Goal: Communication & Community: Answer question/provide support

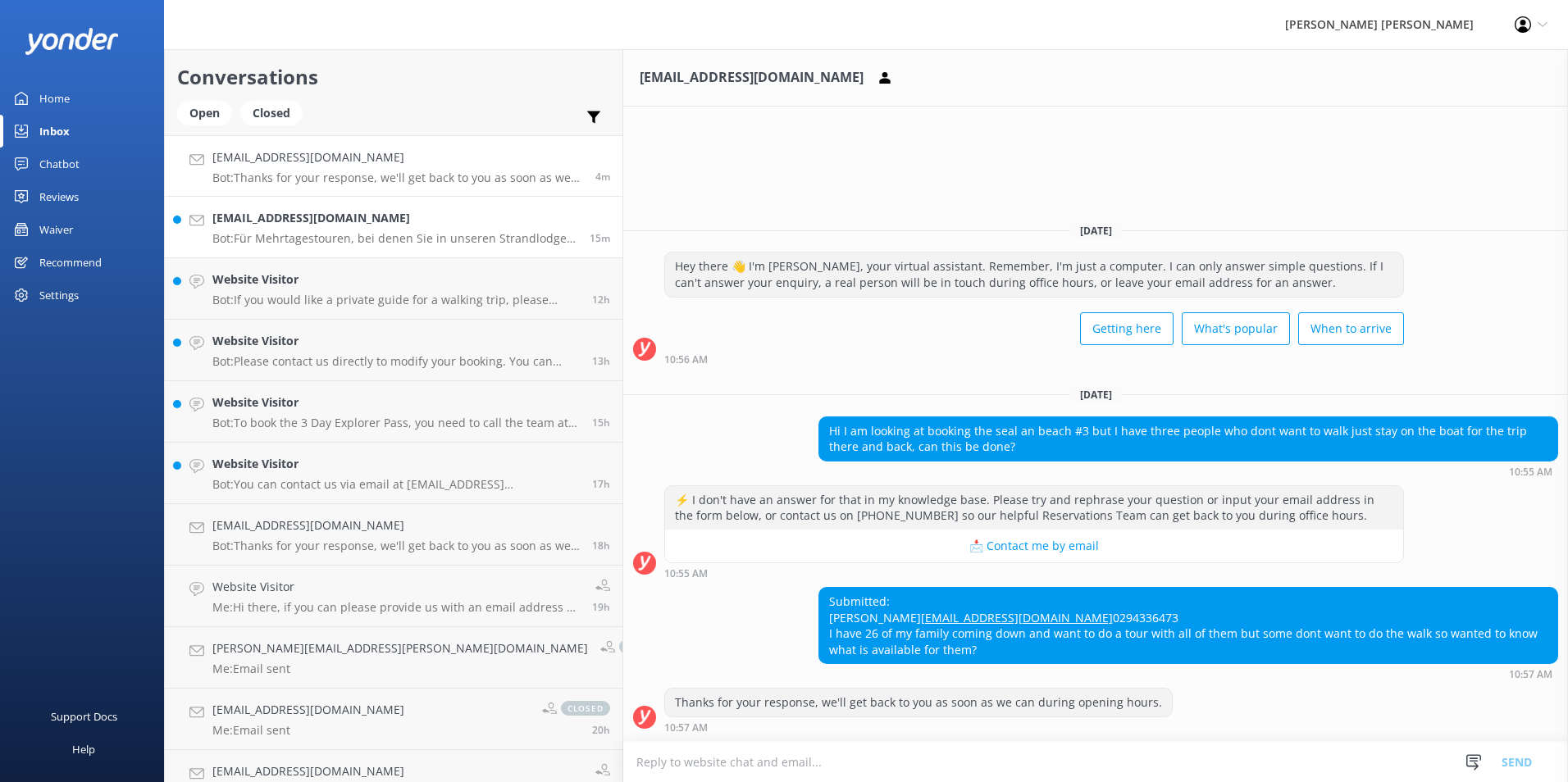
click at [360, 235] on p "Bot: Für Mehrtagestouren, bei denen Sie in unseren Strandlodges übernachten, si…" at bounding box center [395, 237] width 365 height 14
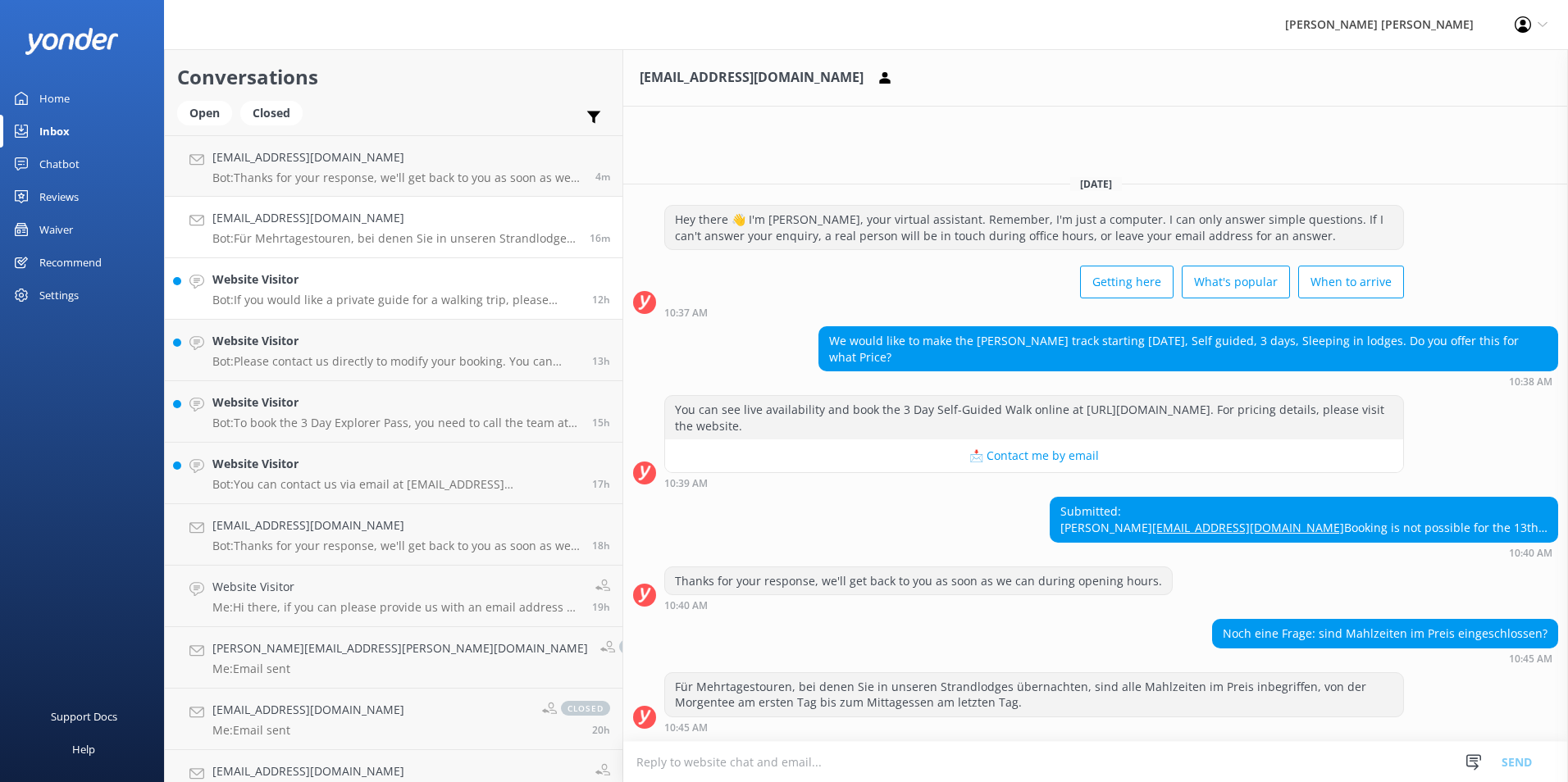
click at [371, 283] on h4 "Website Visitor" at bounding box center [396, 279] width 367 height 18
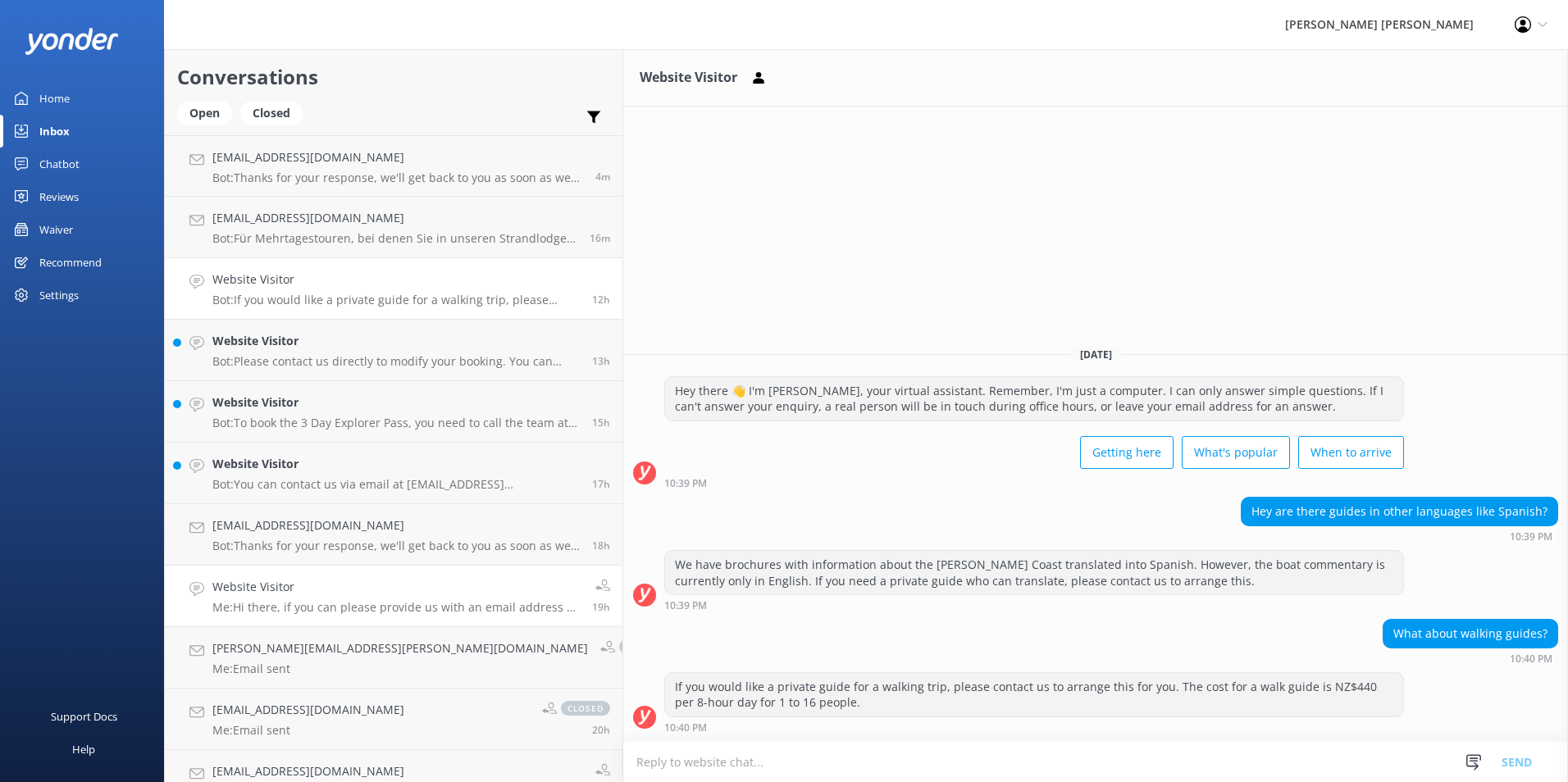
click at [310, 591] on h4 "Website Visitor" at bounding box center [396, 586] width 367 height 18
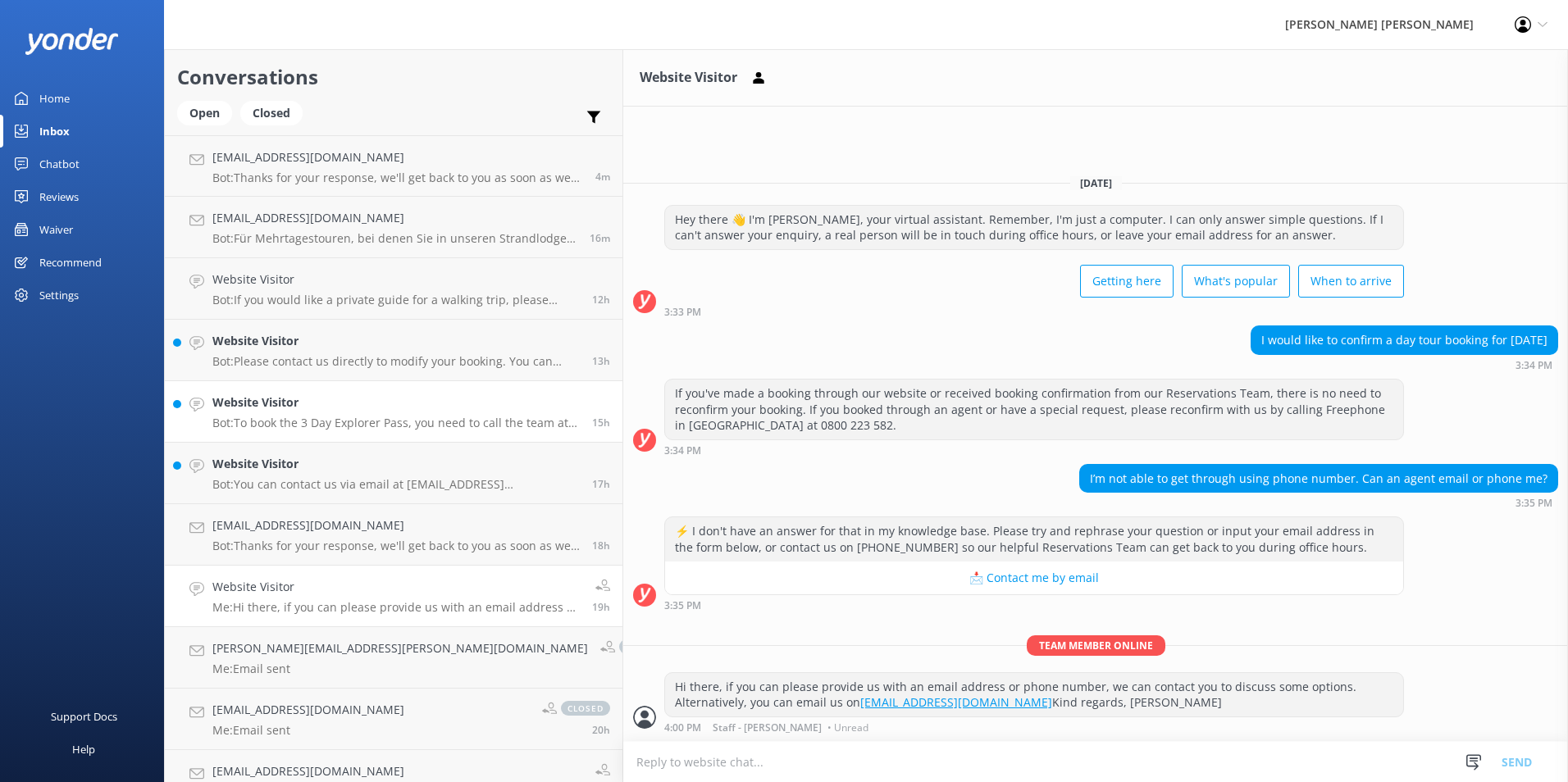
click at [308, 414] on div "Website Visitor Bot: To book the 3 Day Explorer Pass, you need to call the team…" at bounding box center [396, 412] width 367 height 36
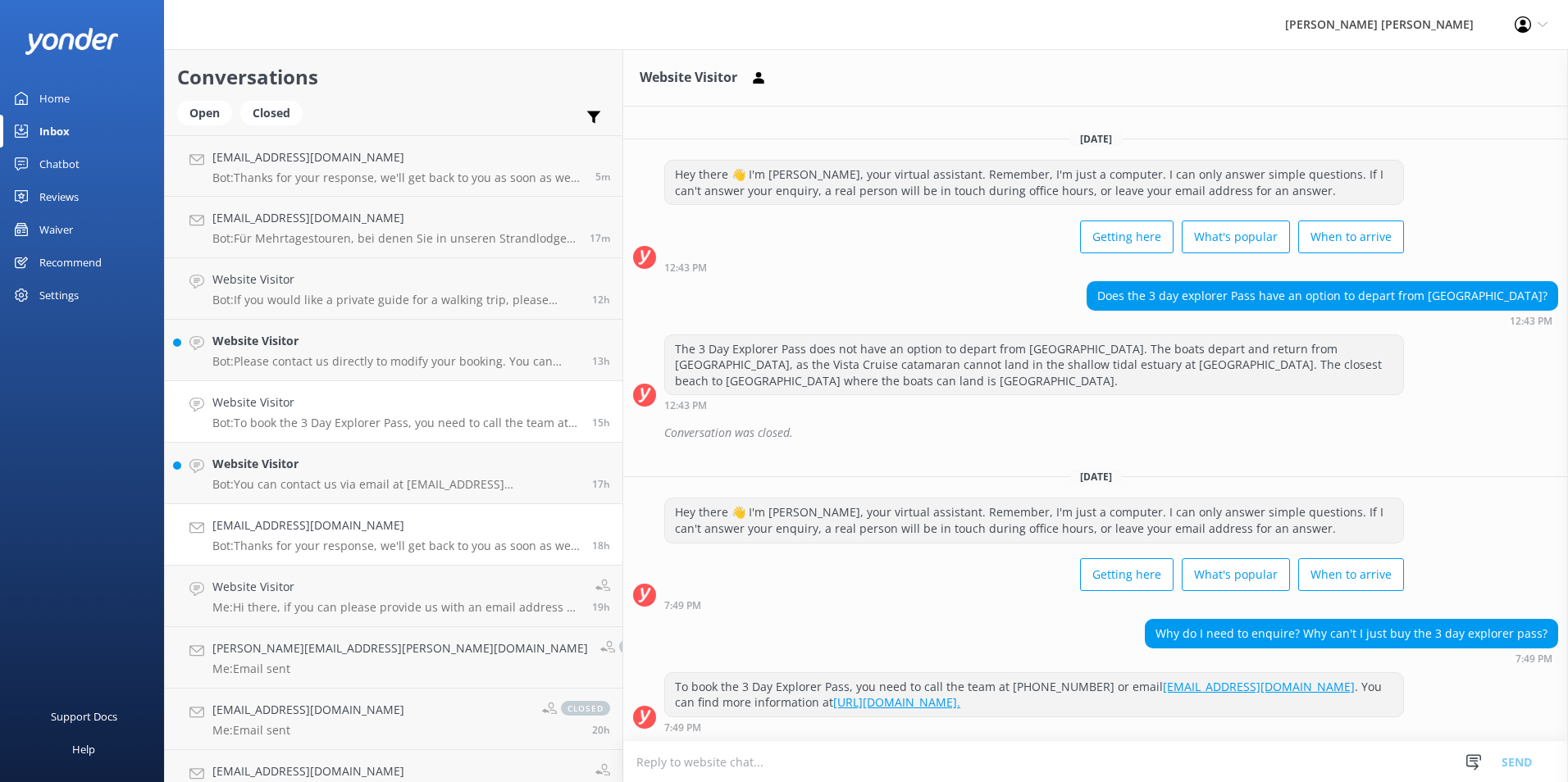
click at [324, 529] on h4 "[EMAIL_ADDRESS][DOMAIN_NAME]" at bounding box center [396, 525] width 367 height 18
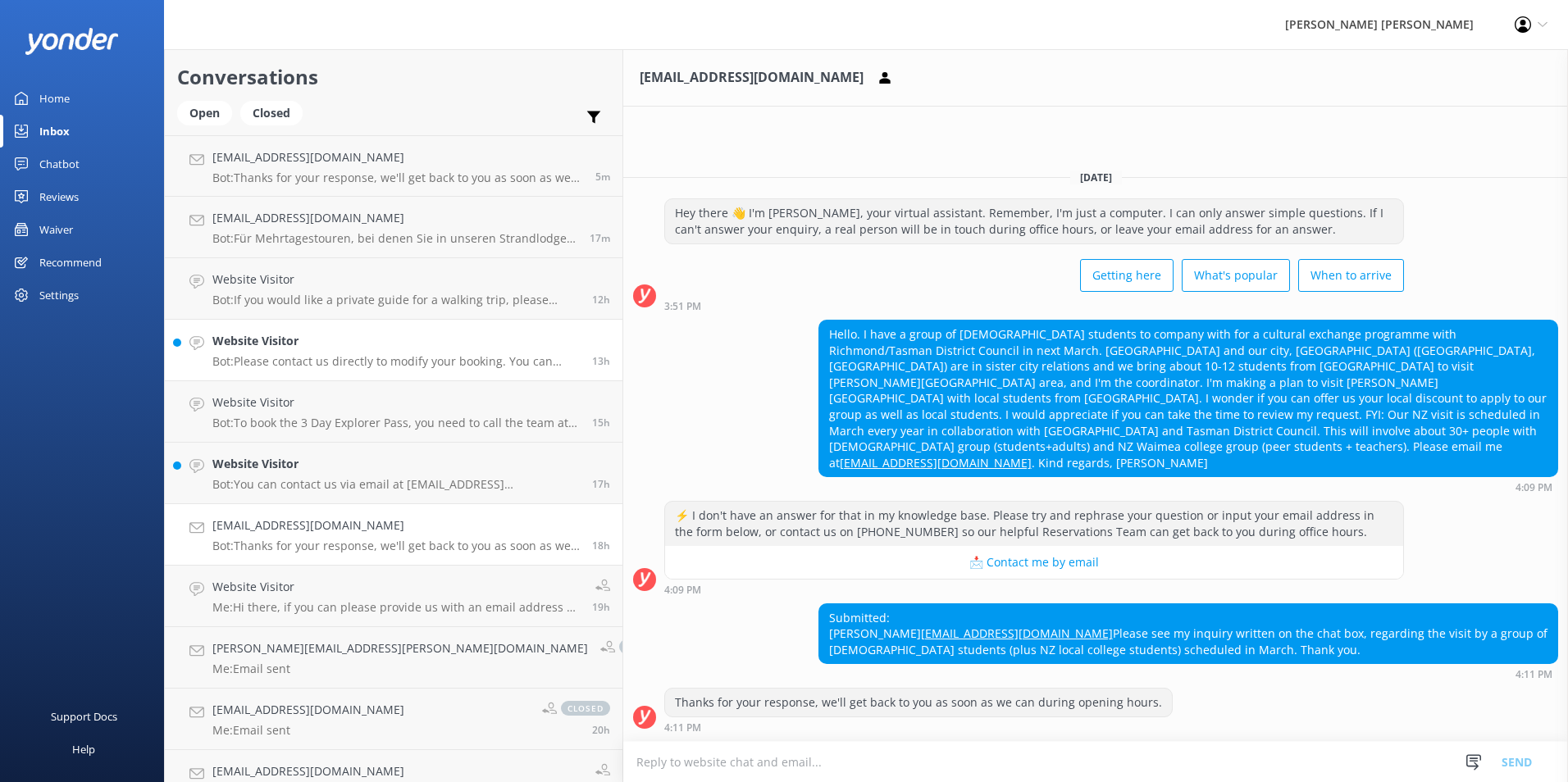
click at [336, 360] on p "Bot: Please contact us directly to modify your booking. You can reach us at +64…" at bounding box center [396, 360] width 367 height 14
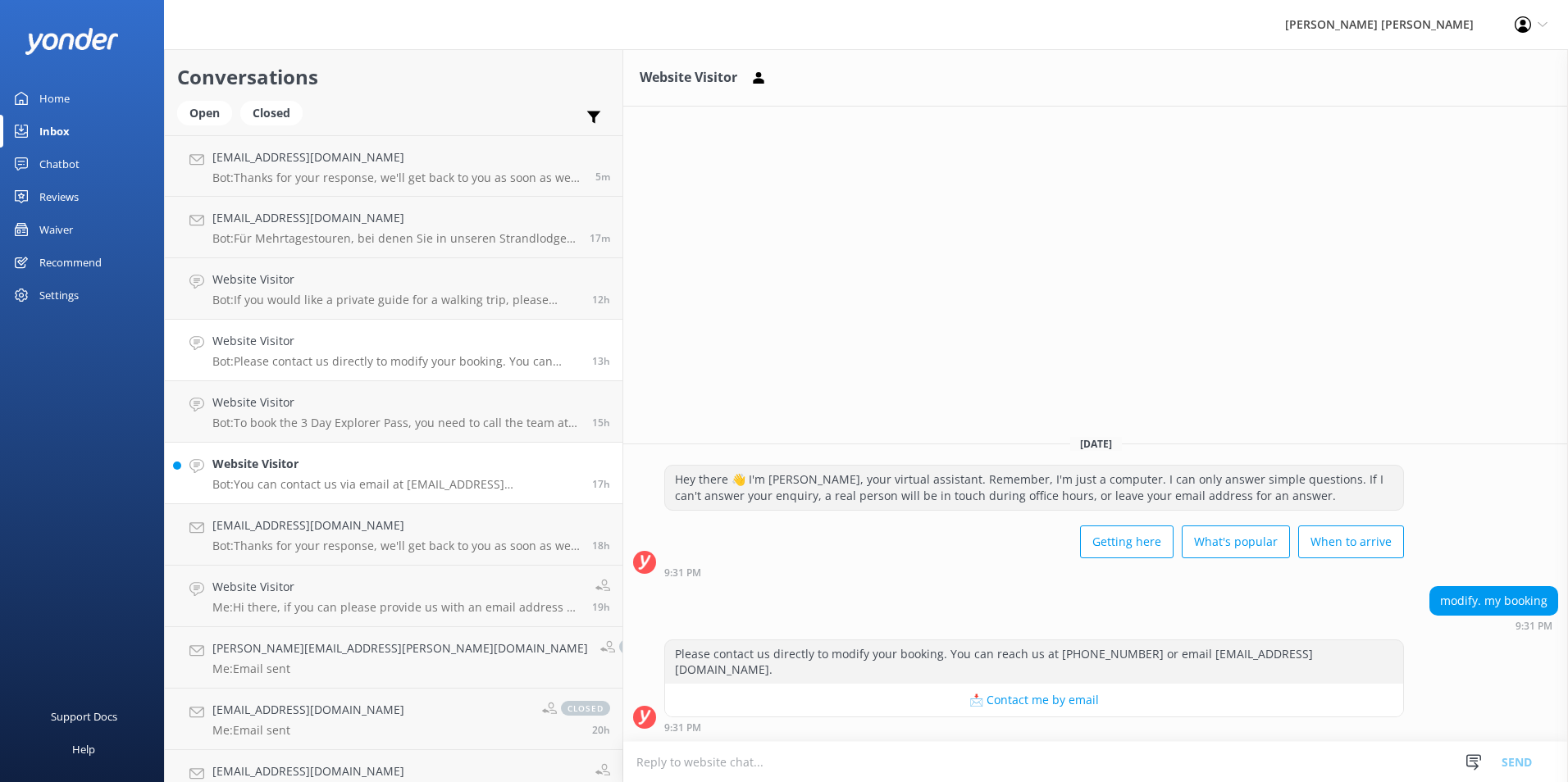
click at [348, 474] on div "Website Visitor Bot: You can contact us via email at info@AbelTasman.co.nz." at bounding box center [396, 473] width 367 height 36
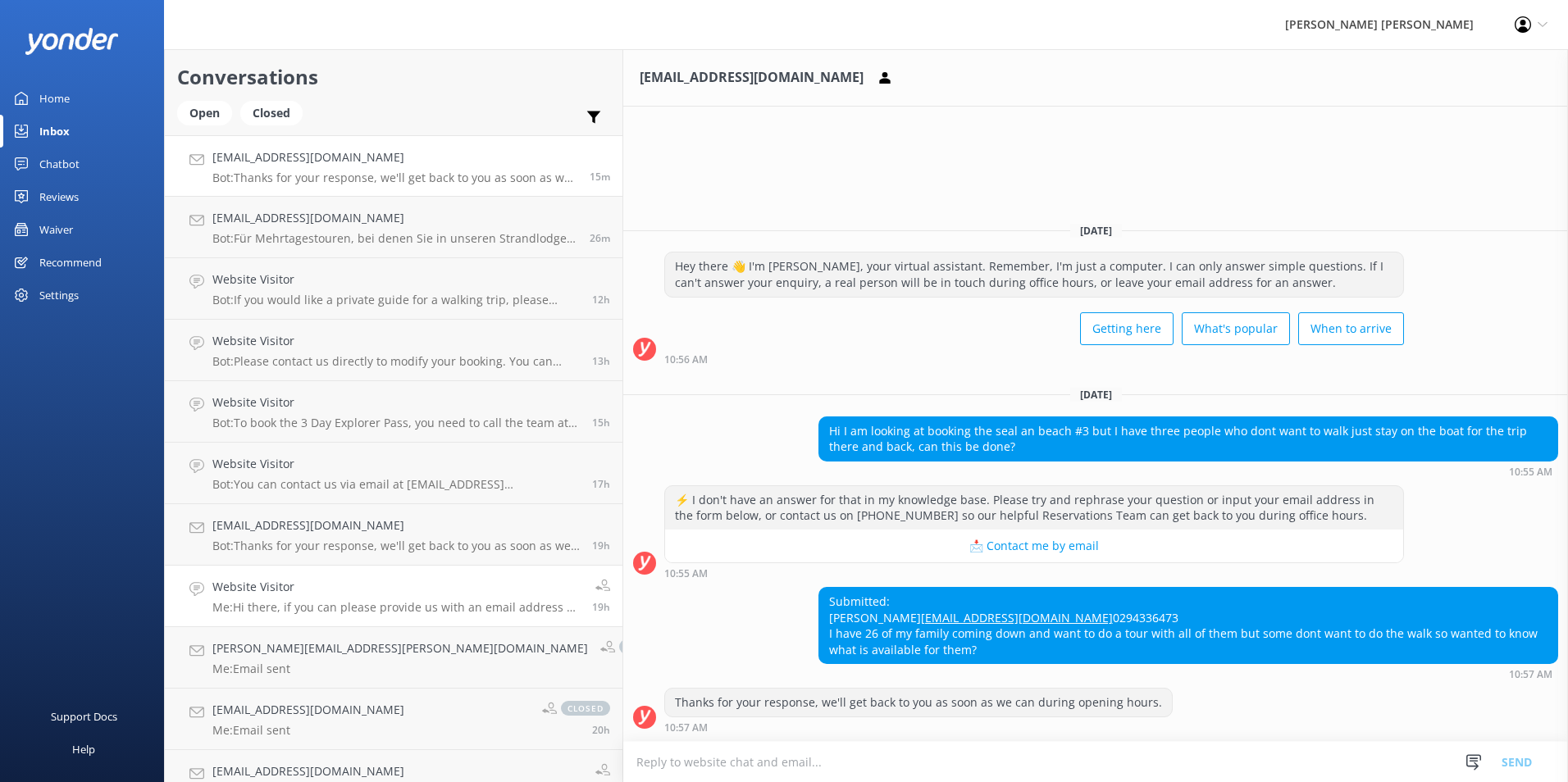
click at [325, 601] on p "Me: Hi there, if you can please provide us with an email address or phone numbe…" at bounding box center [396, 607] width 367 height 14
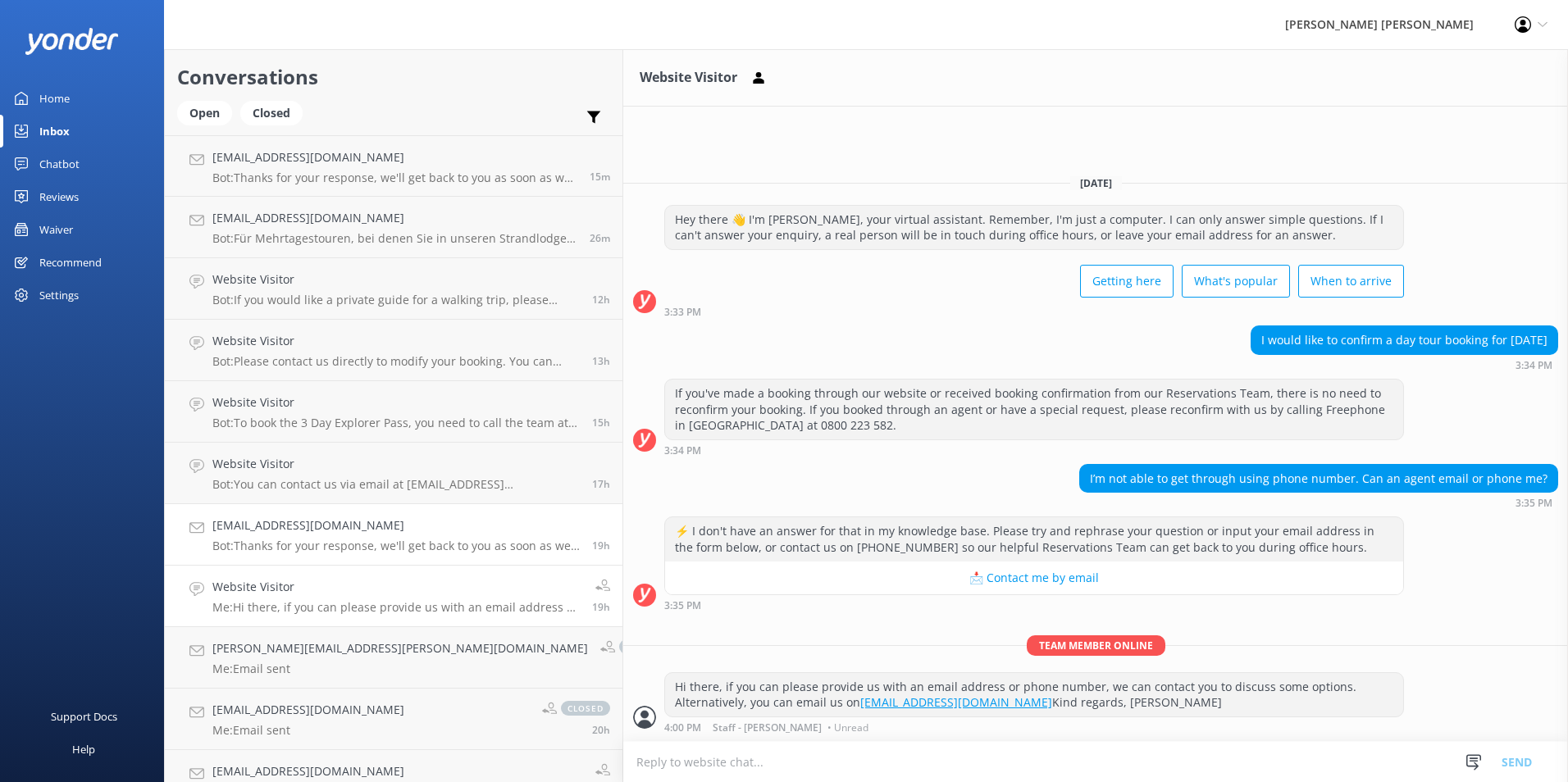
click at [339, 523] on h4 "[EMAIL_ADDRESS][DOMAIN_NAME]" at bounding box center [396, 525] width 367 height 18
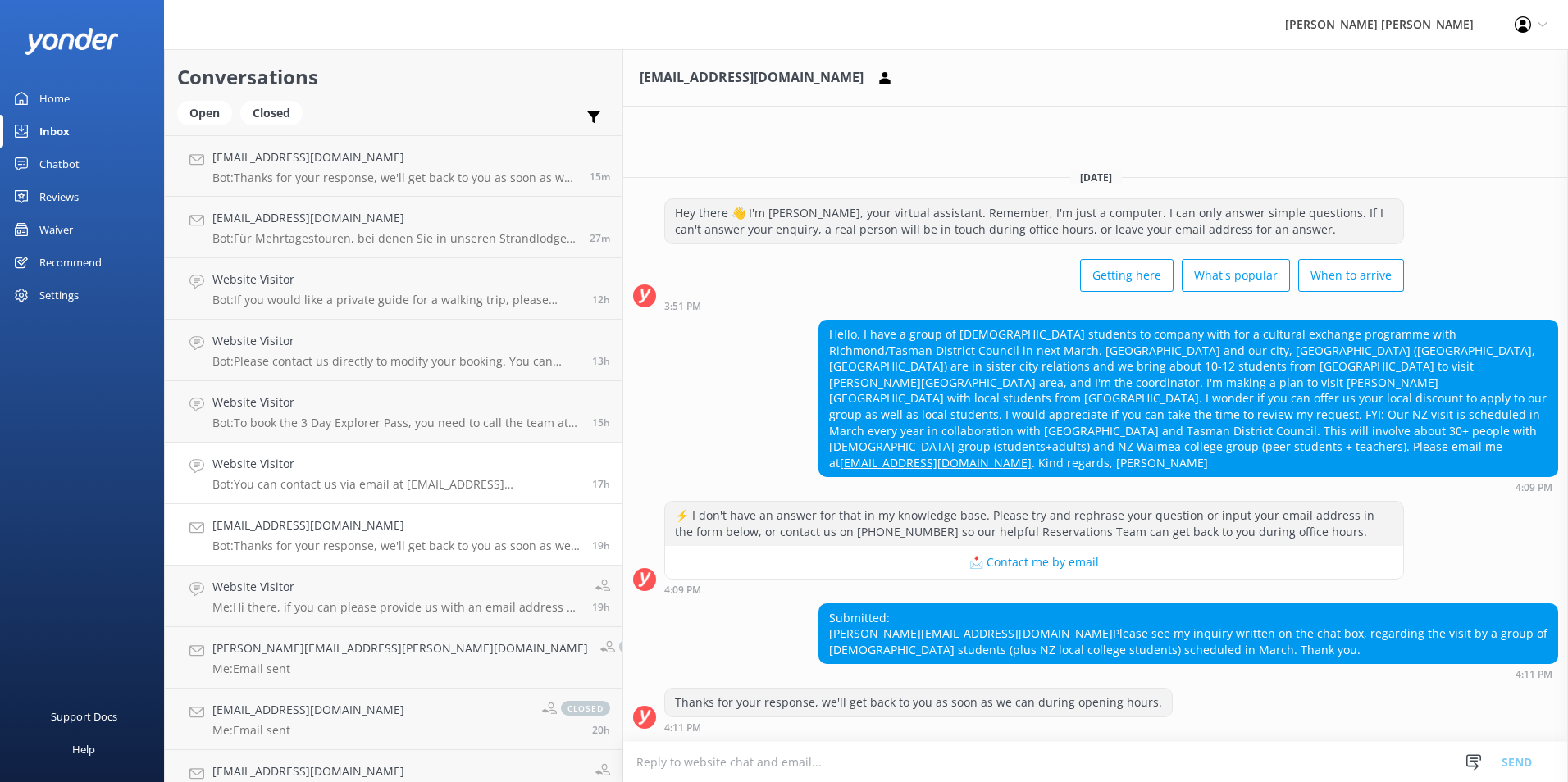
click at [330, 478] on p "Bot: You can contact us via email at info@AbelTasman.co.nz." at bounding box center [396, 484] width 367 height 14
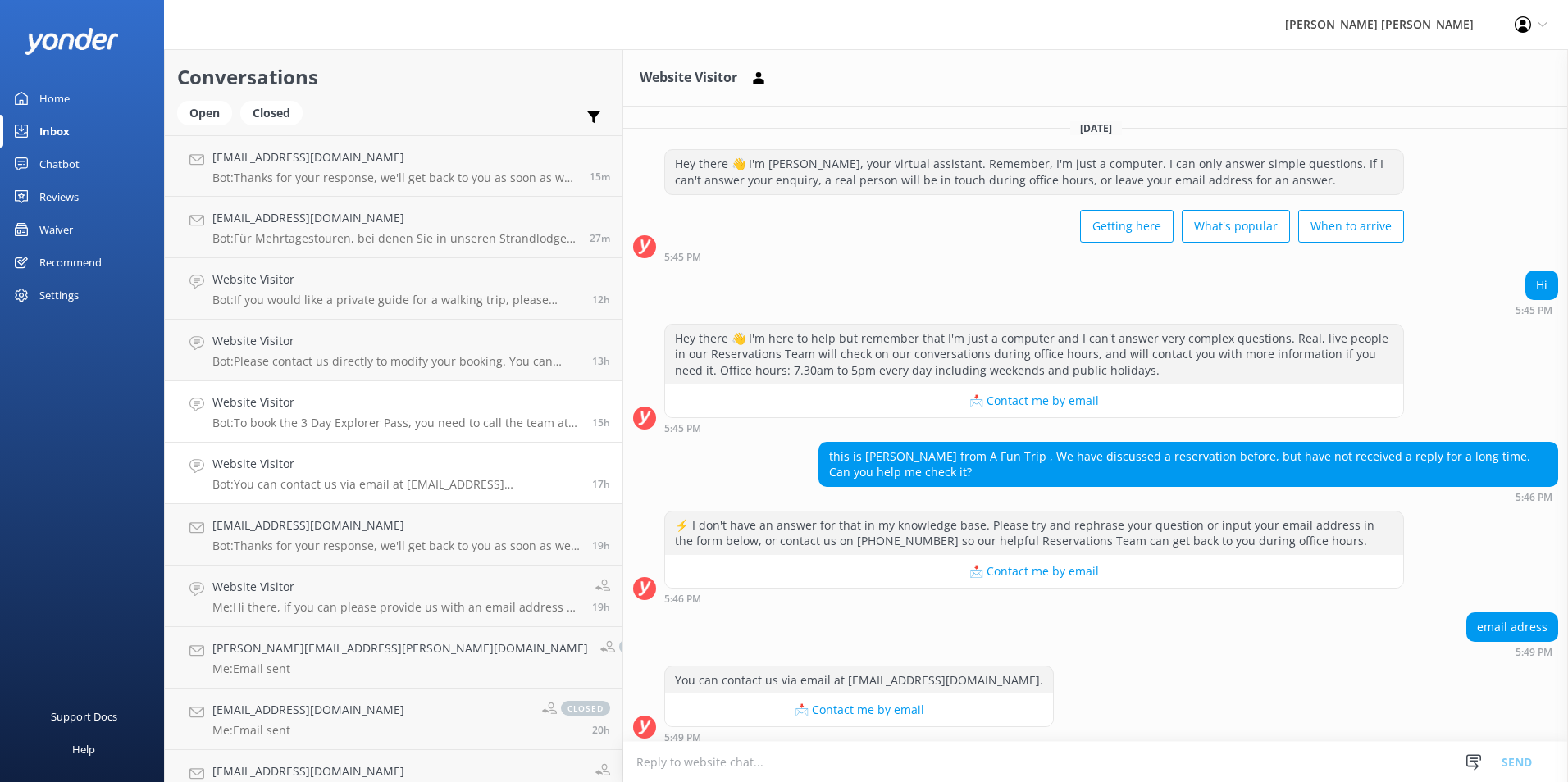
click at [359, 432] on link "Website Visitor Bot: To book the 3 Day Explorer Pass, you need to call the team…" at bounding box center [394, 412] width 458 height 61
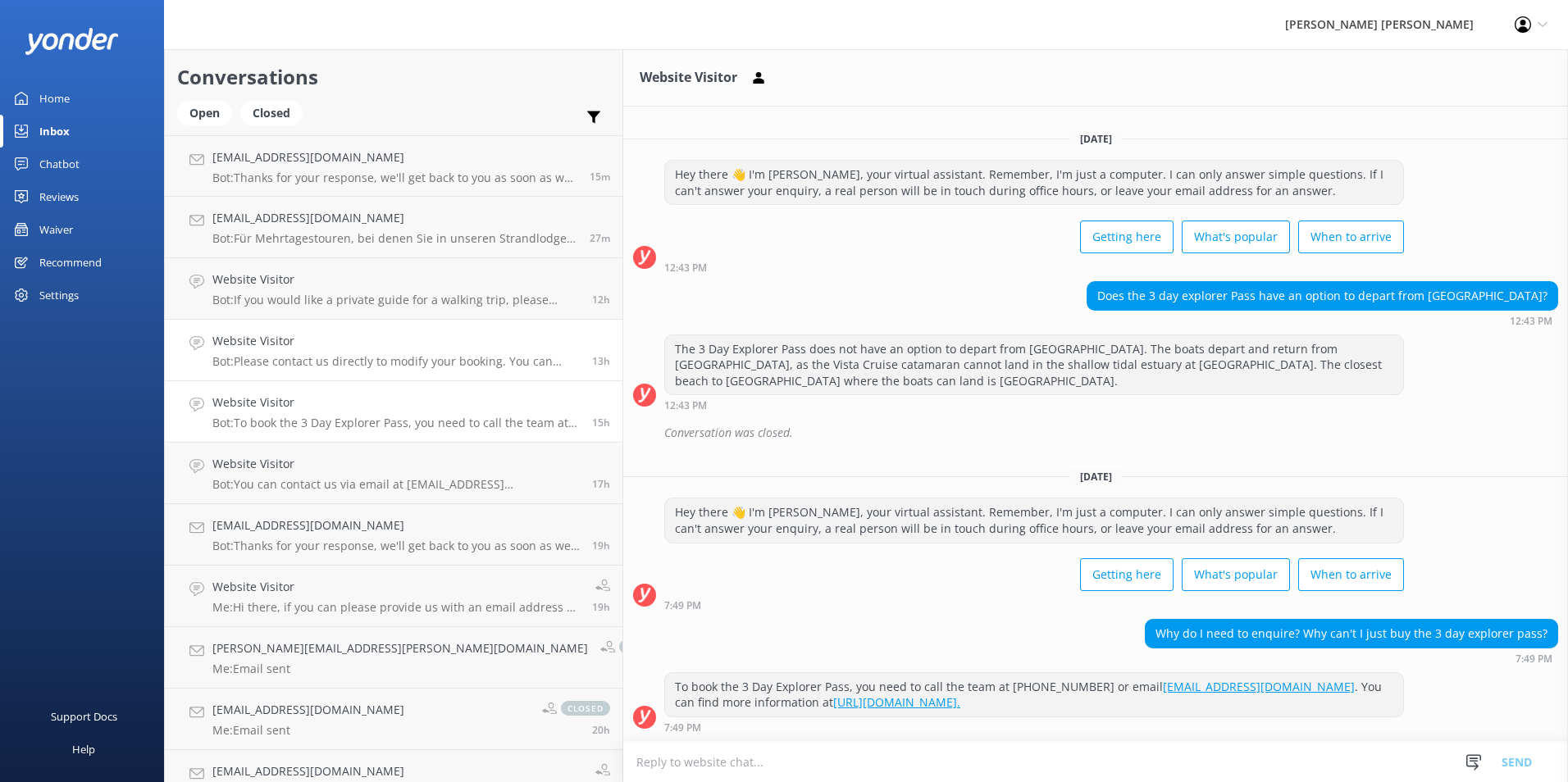
click at [342, 359] on p "Bot: Please contact us directly to modify your booking. You can reach us at +64…" at bounding box center [396, 360] width 367 height 14
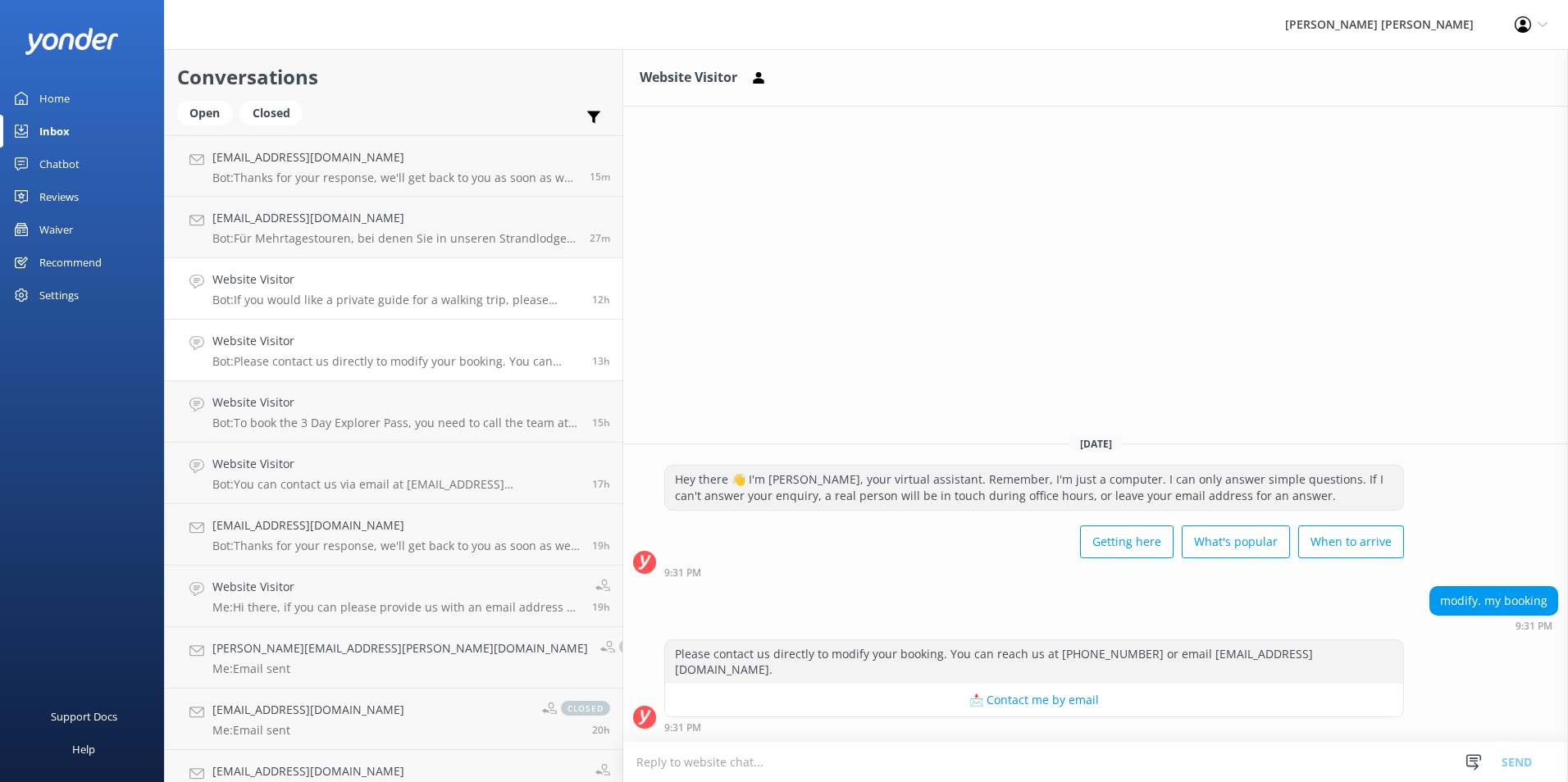
click at [318, 298] on p "Bot: If you would like a private guide for a walking trip, please contact us to…" at bounding box center [396, 299] width 367 height 14
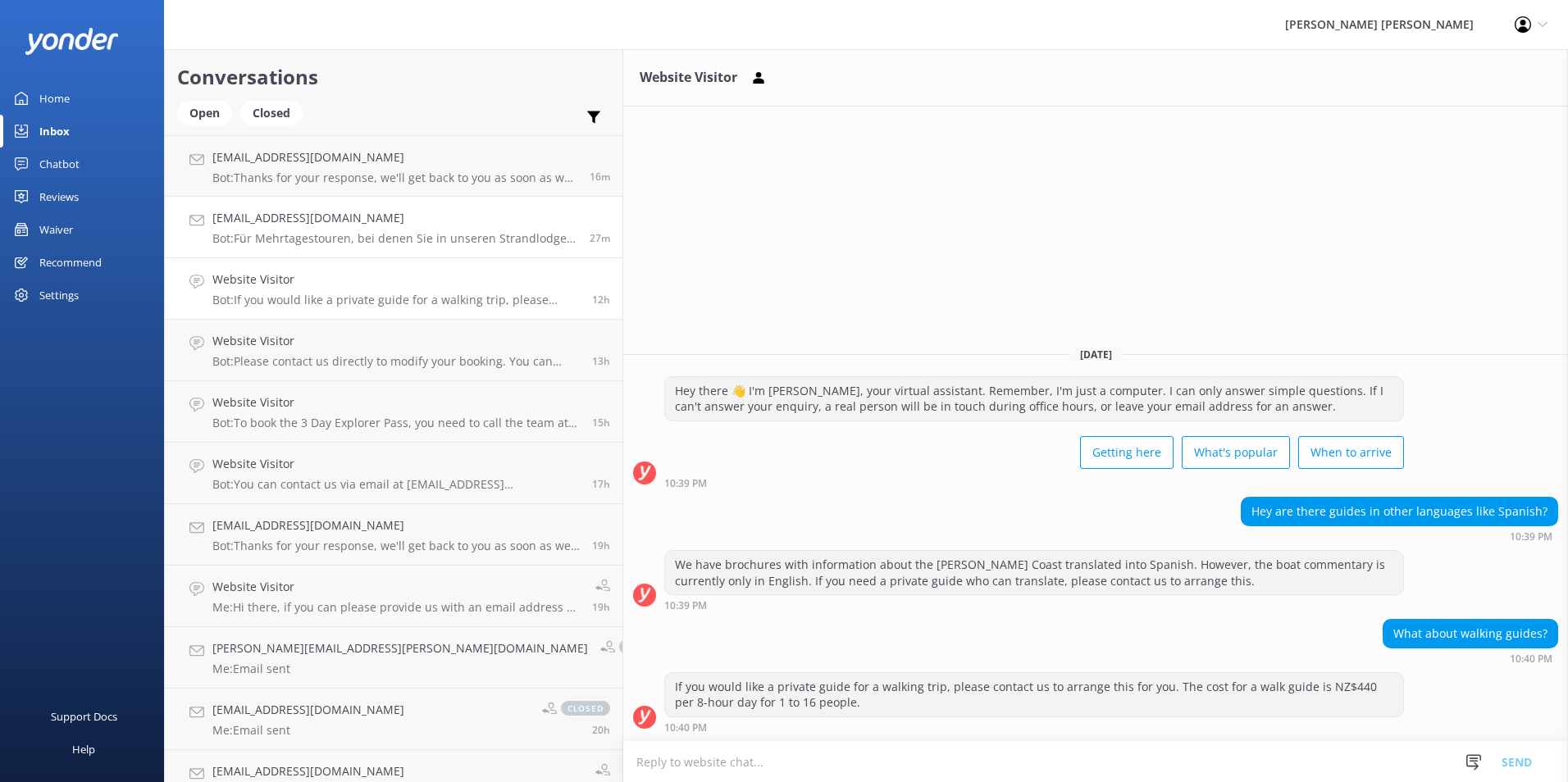
click at [336, 243] on p "Bot: Für Mehrtagestouren, bei denen Sie in unseren Strandlodges übernachten, si…" at bounding box center [395, 237] width 365 height 14
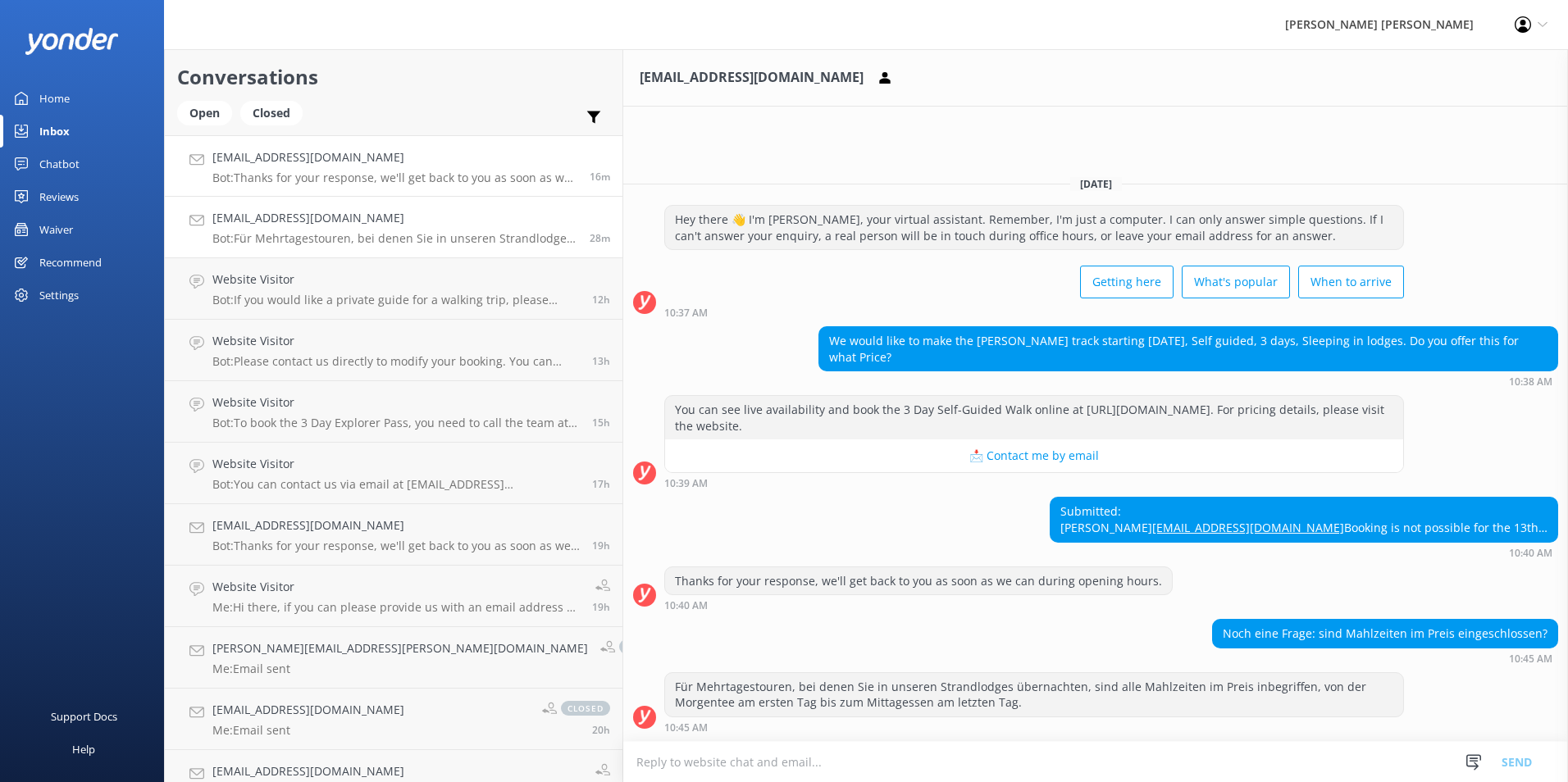
click at [268, 165] on h4 "[EMAIL_ADDRESS][DOMAIN_NAME]" at bounding box center [395, 157] width 365 height 18
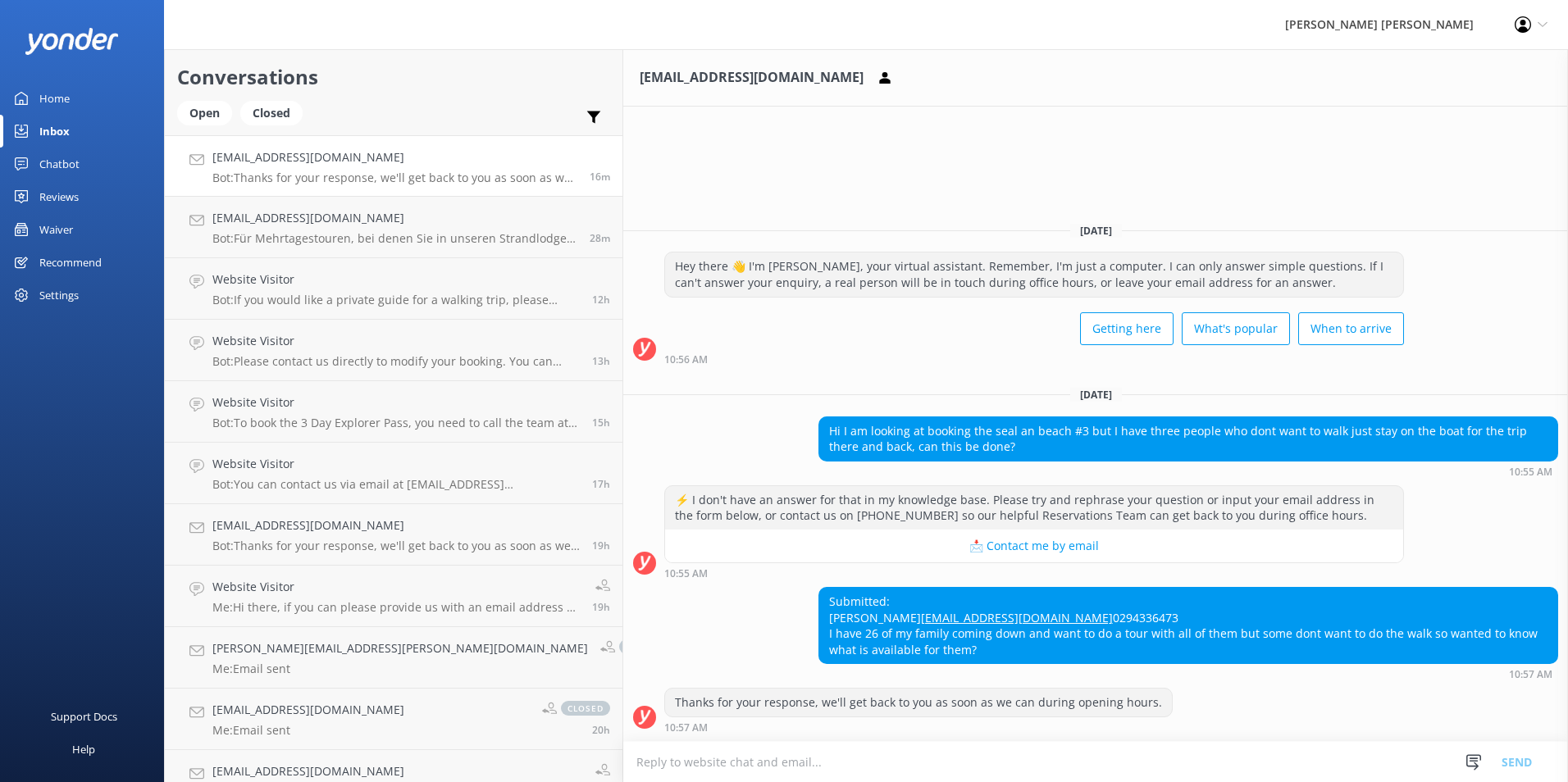
click at [877, 770] on textarea at bounding box center [1095, 762] width 944 height 40
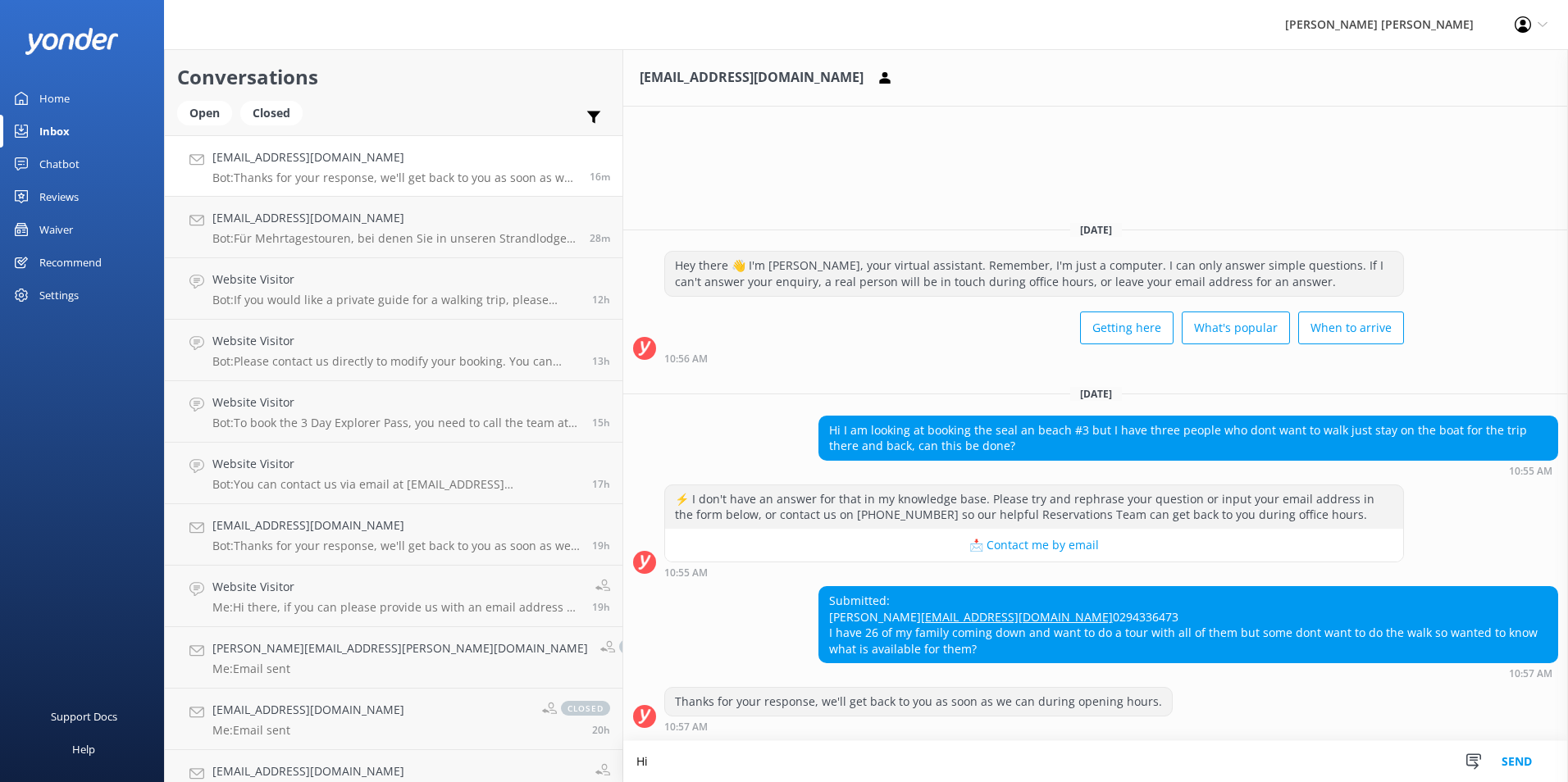
type textarea "H"
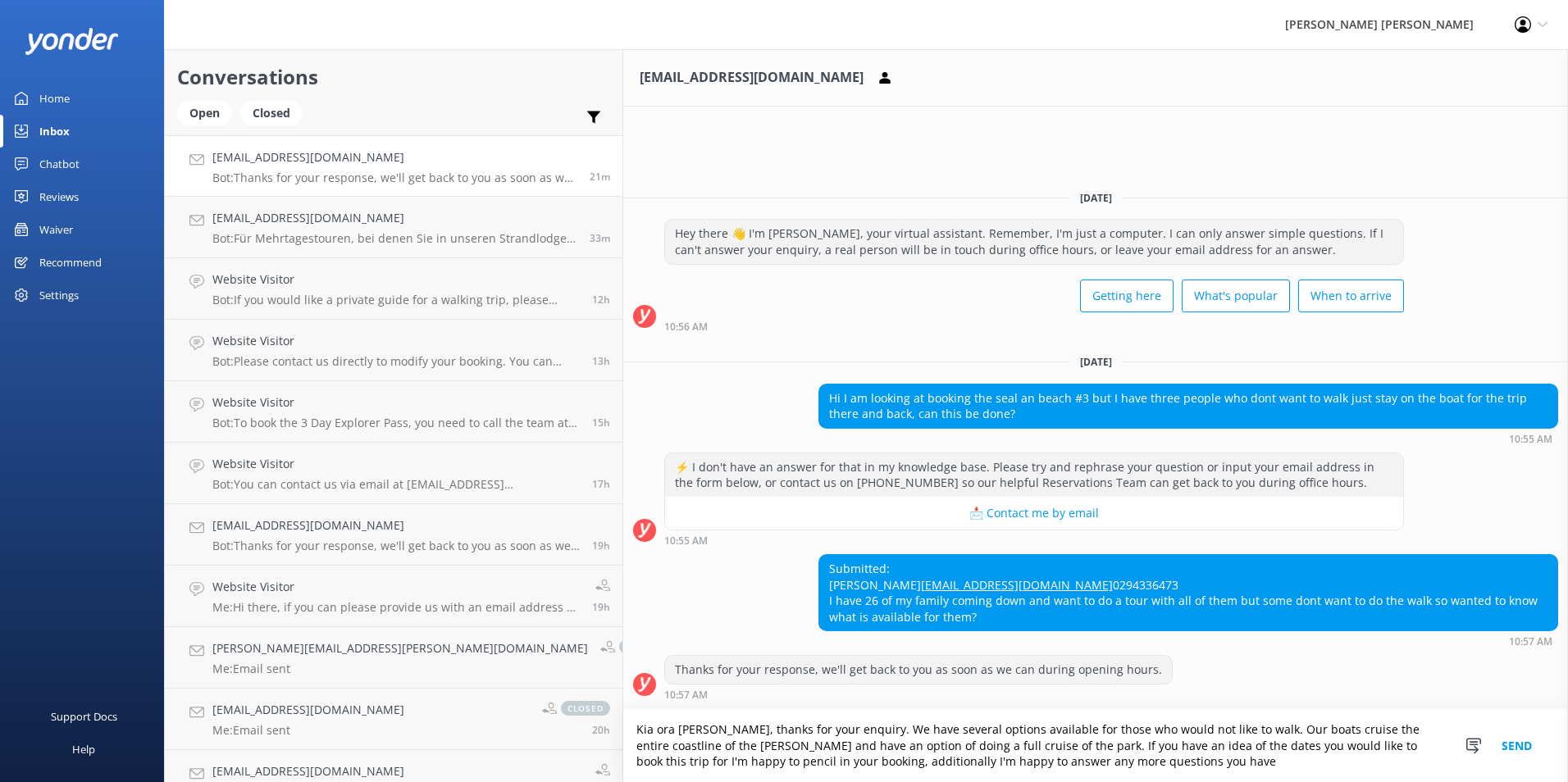
click at [1306, 751] on textarea "Kia ora Denise, thanks for your enquiry. We have several options available for …" at bounding box center [1095, 746] width 944 height 73
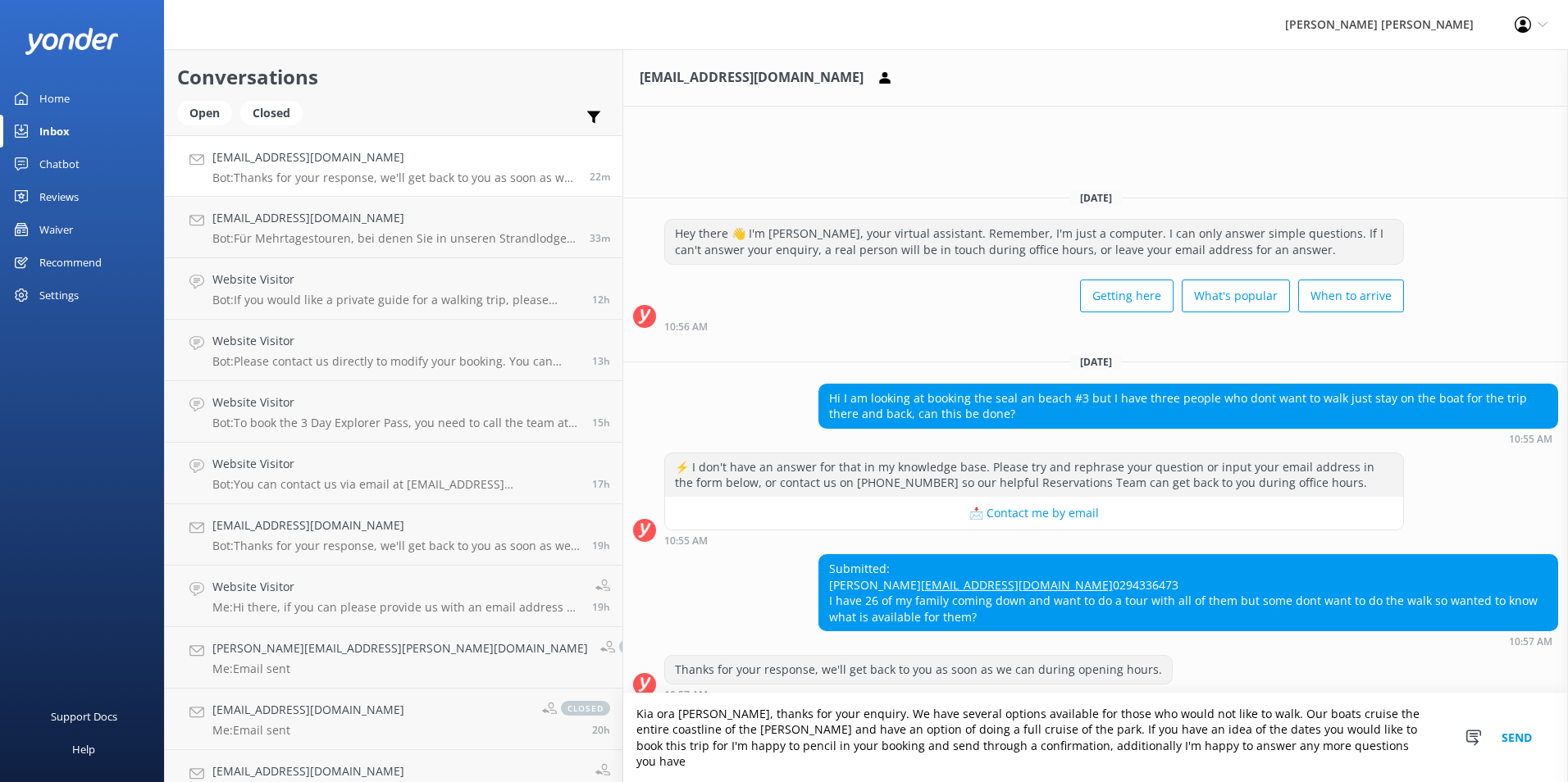
click at [935, 762] on textarea "Kia ora Denise, thanks for your enquiry. We have several options available for …" at bounding box center [1095, 737] width 944 height 89
click at [1172, 765] on textarea "Kia ora Denise, thanks for your enquiry. We have several options available for …" at bounding box center [1095, 737] width 944 height 89
paste textarea "[EMAIL_ADDRESS][DOMAIN_NAME]"
click at [1379, 768] on textarea "Kia ora Denise, thanks for your enquiry. We have several options available for …" at bounding box center [1095, 737] width 944 height 89
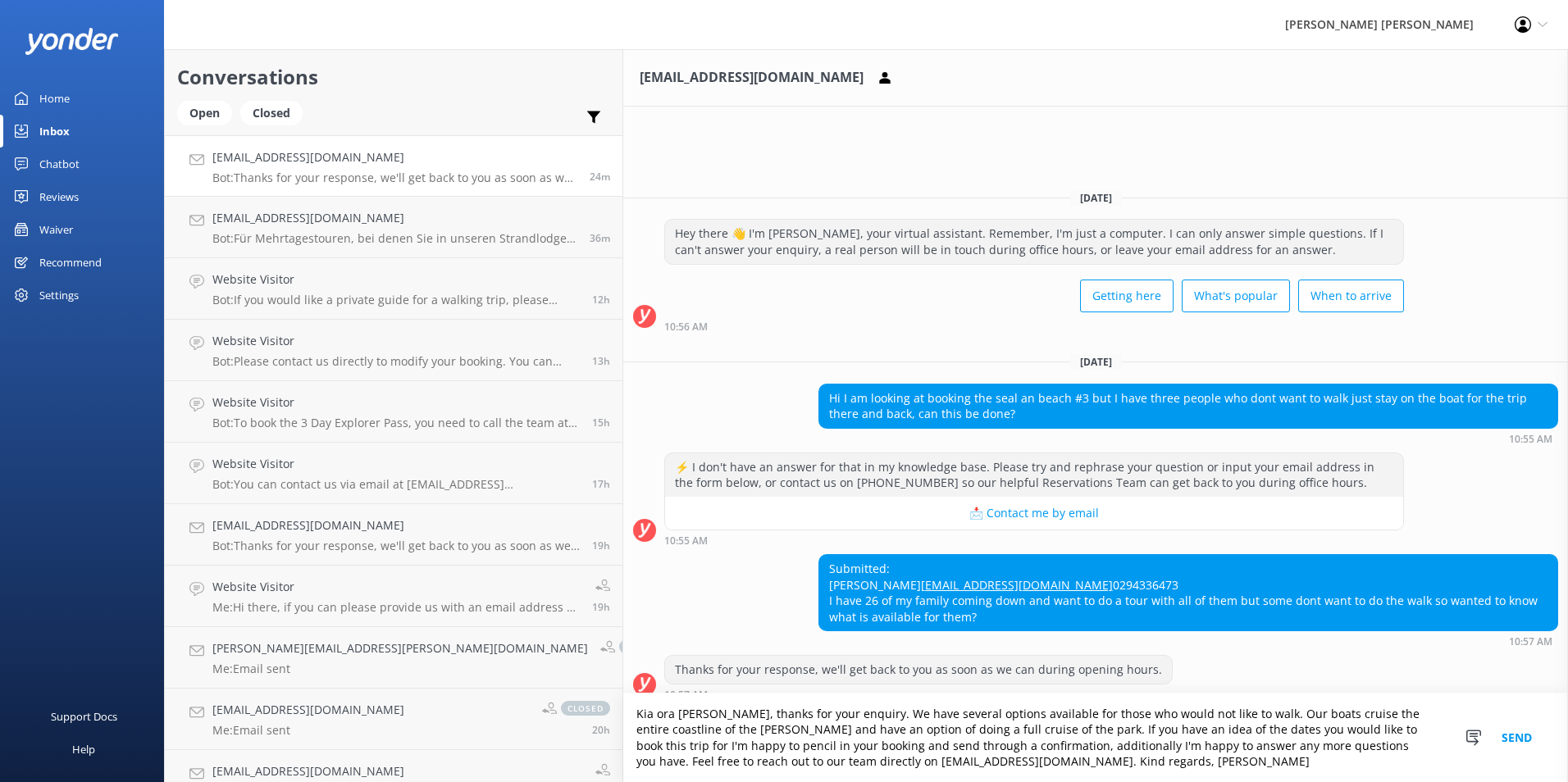
click at [1292, 764] on textarea "Kia ora Denise, thanks for your enquiry. We have several options available for …" at bounding box center [1095, 737] width 944 height 89
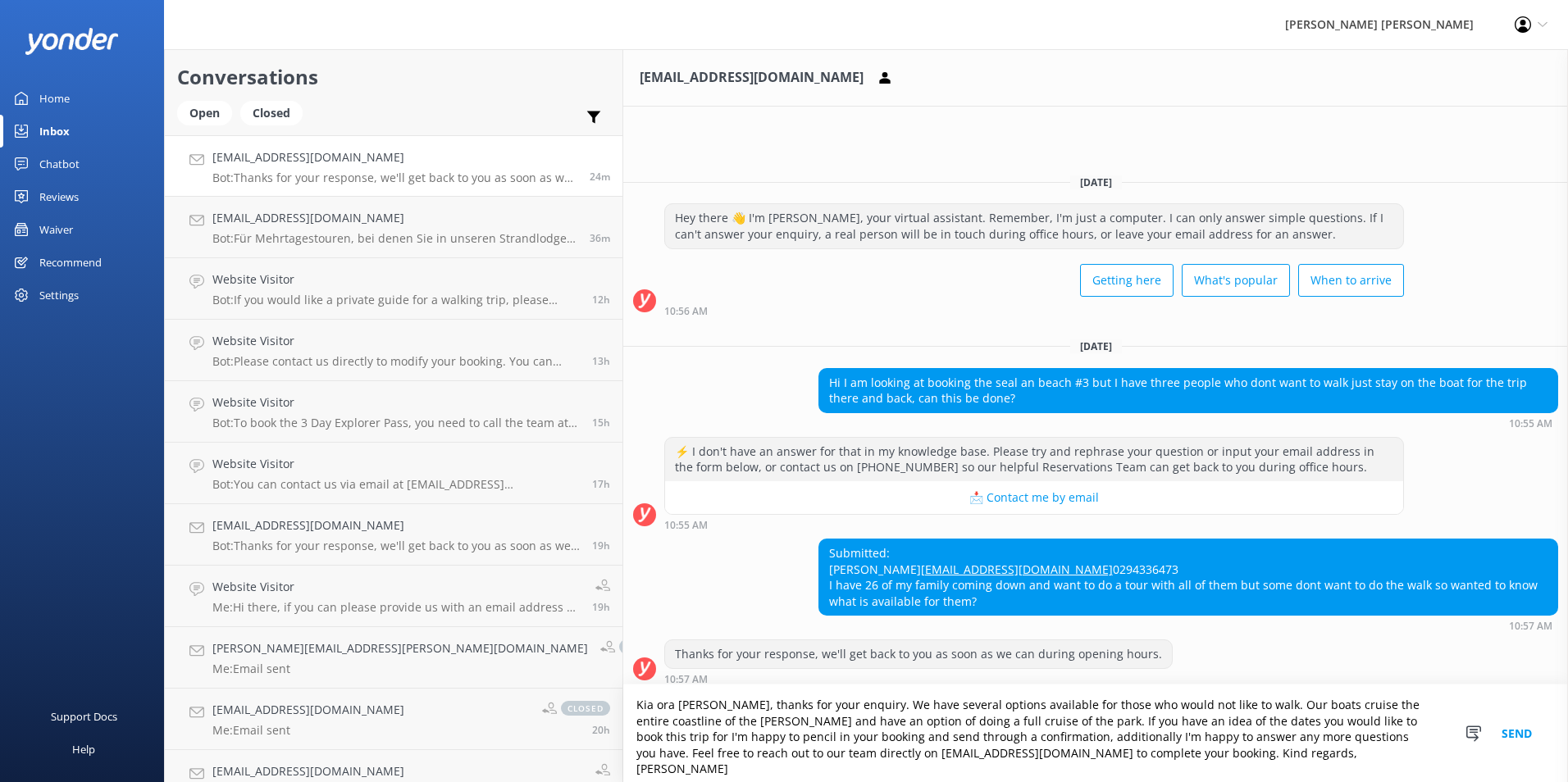
click at [760, 734] on textarea "Kia ora Denise, thanks for your enquiry. We have several options available for …" at bounding box center [1095, 733] width 944 height 97
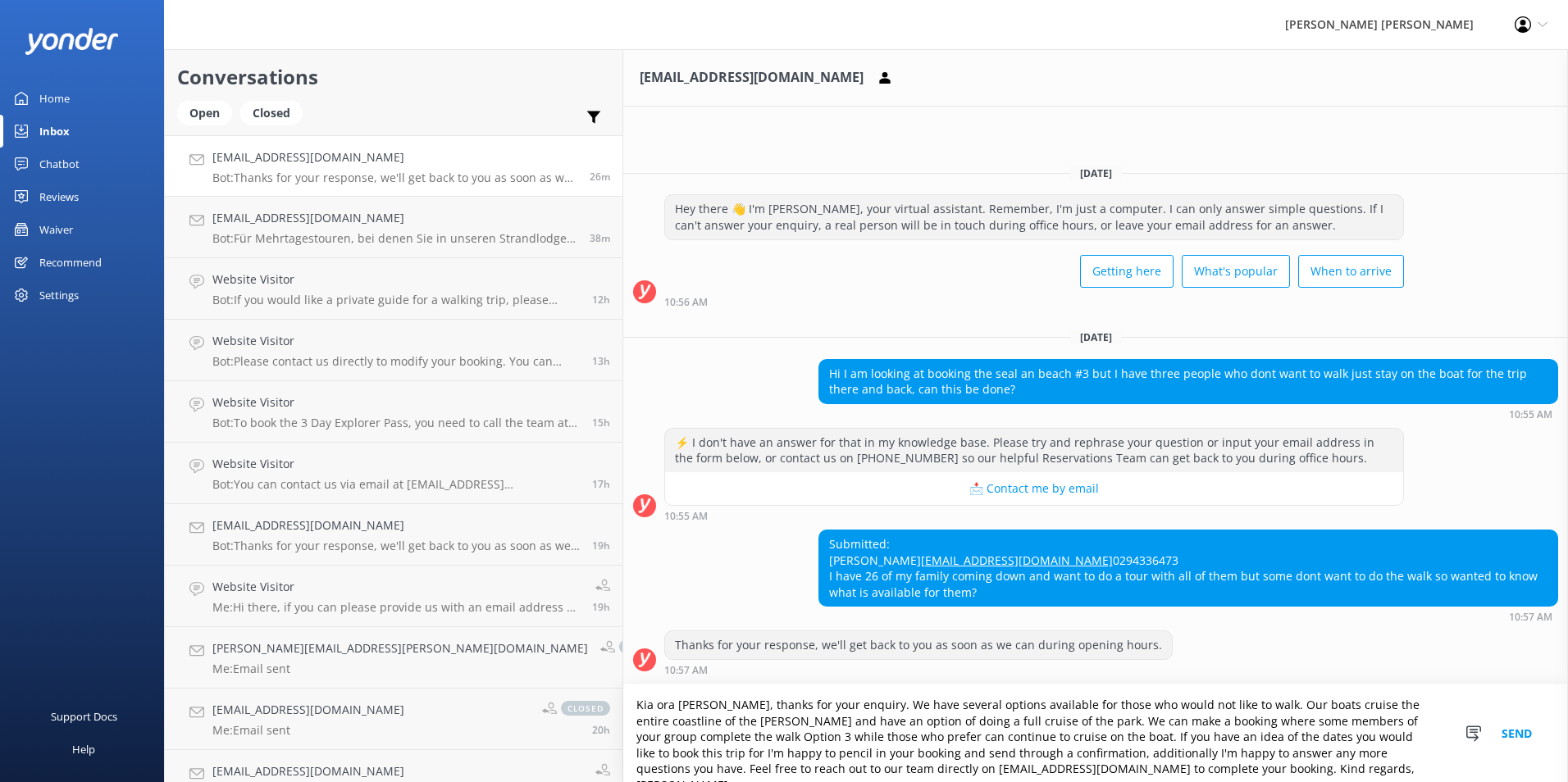
type textarea "Kia ora [PERSON_NAME], thanks for your enquiry. We have several options availab…"
click at [1510, 737] on button "Send" at bounding box center [1516, 733] width 61 height 97
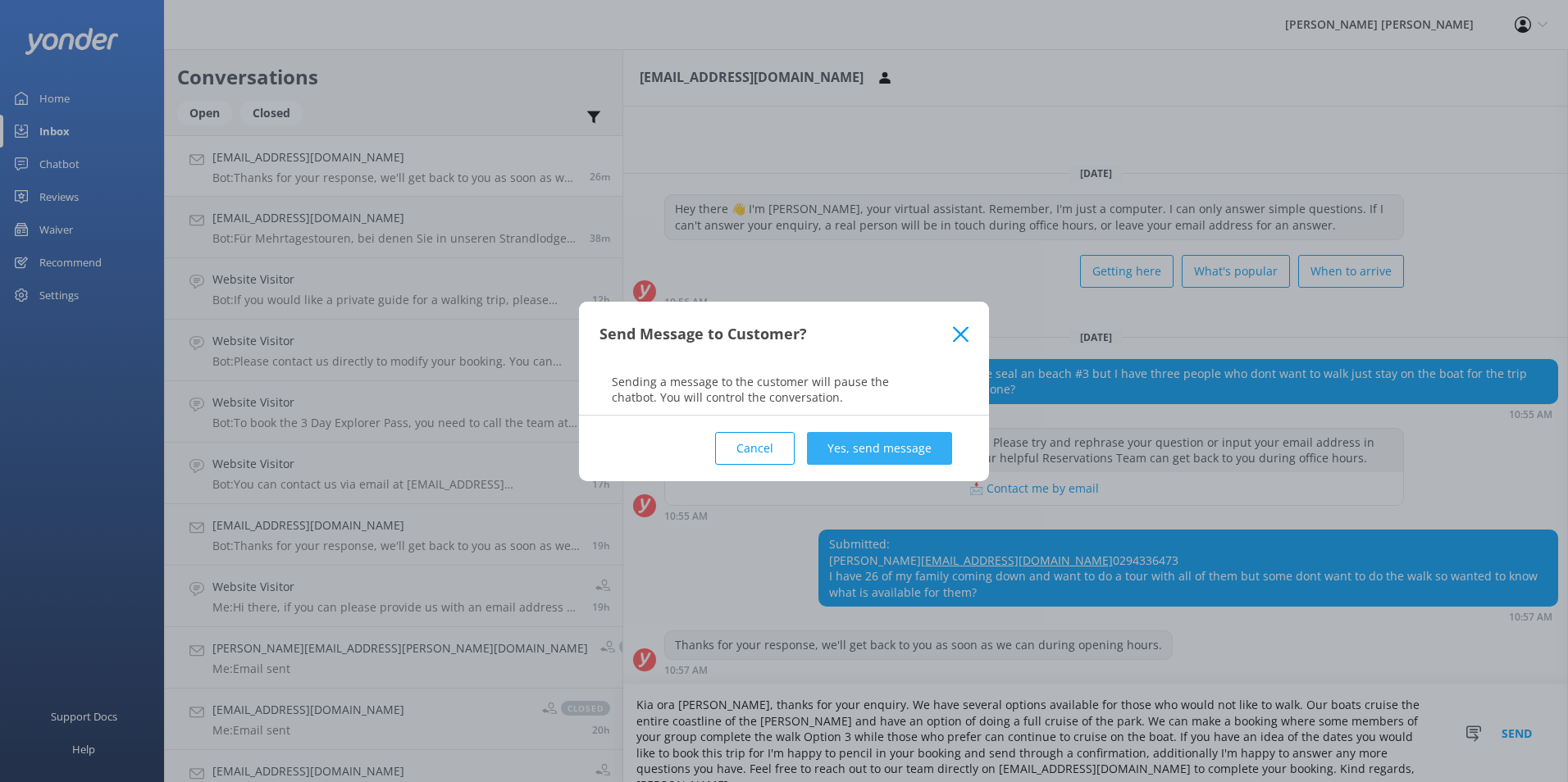
click at [880, 449] on button "Yes, send message" at bounding box center [879, 448] width 145 height 32
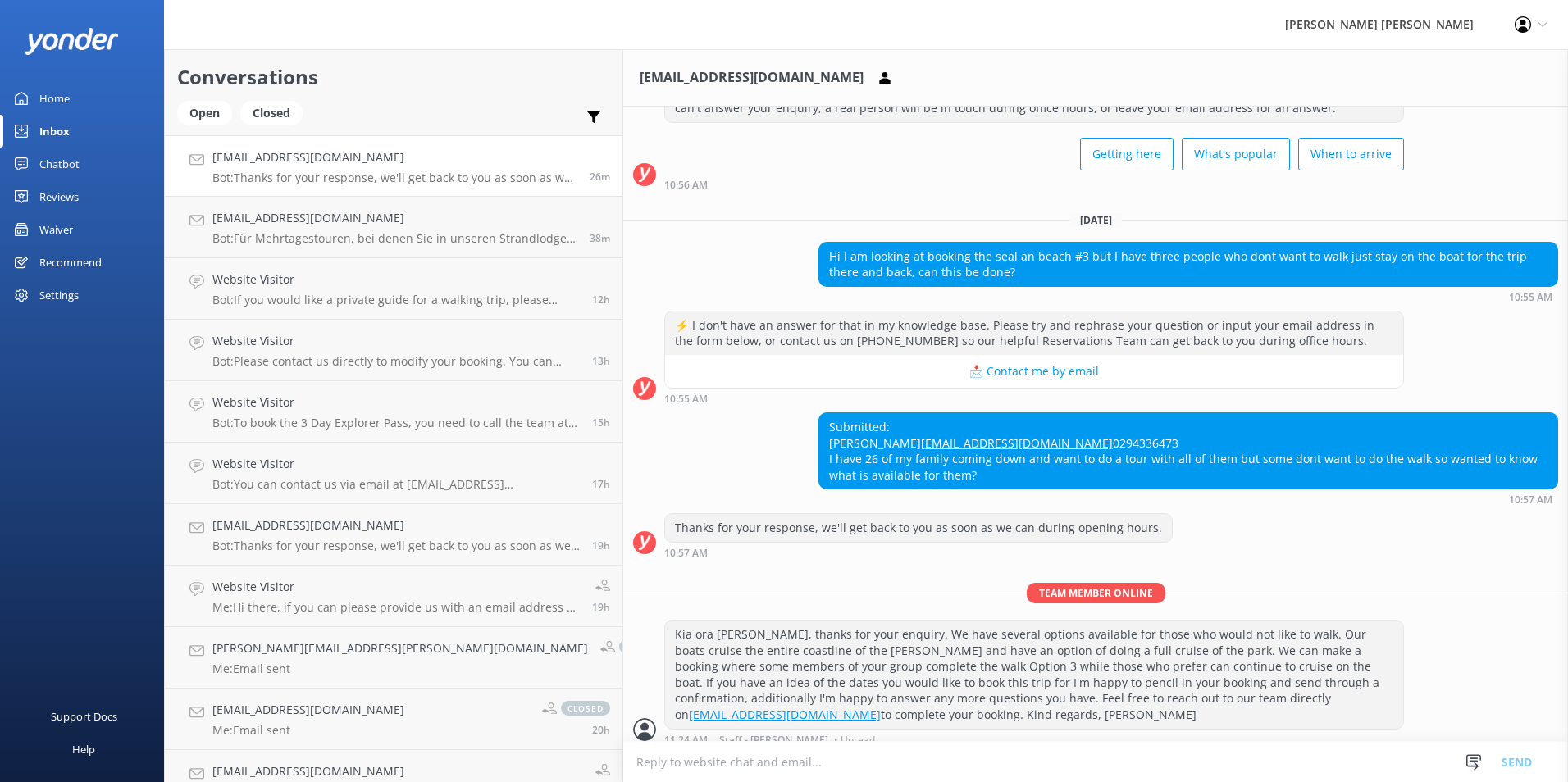
scroll to position [100, 0]
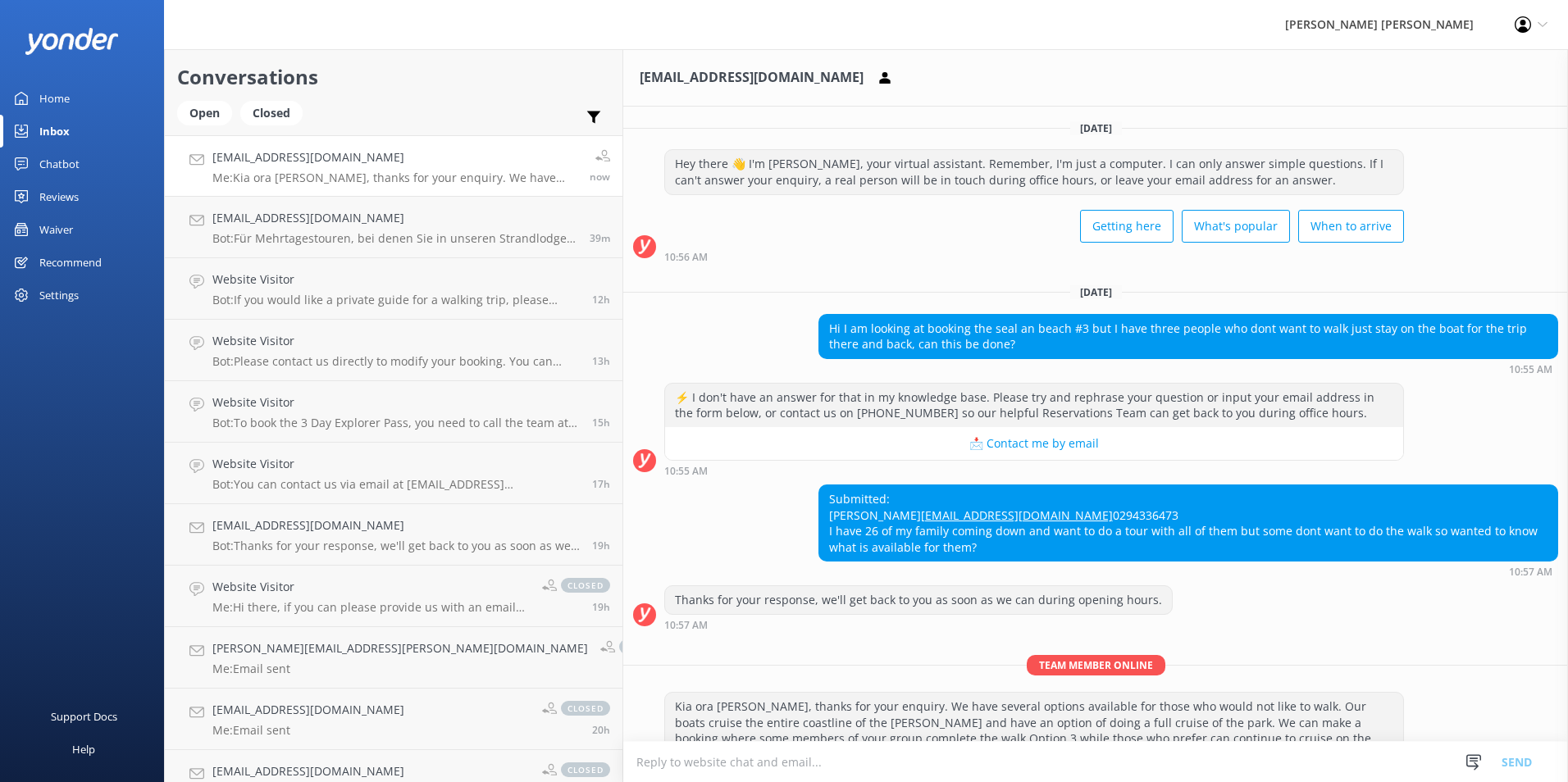
scroll to position [100, 0]
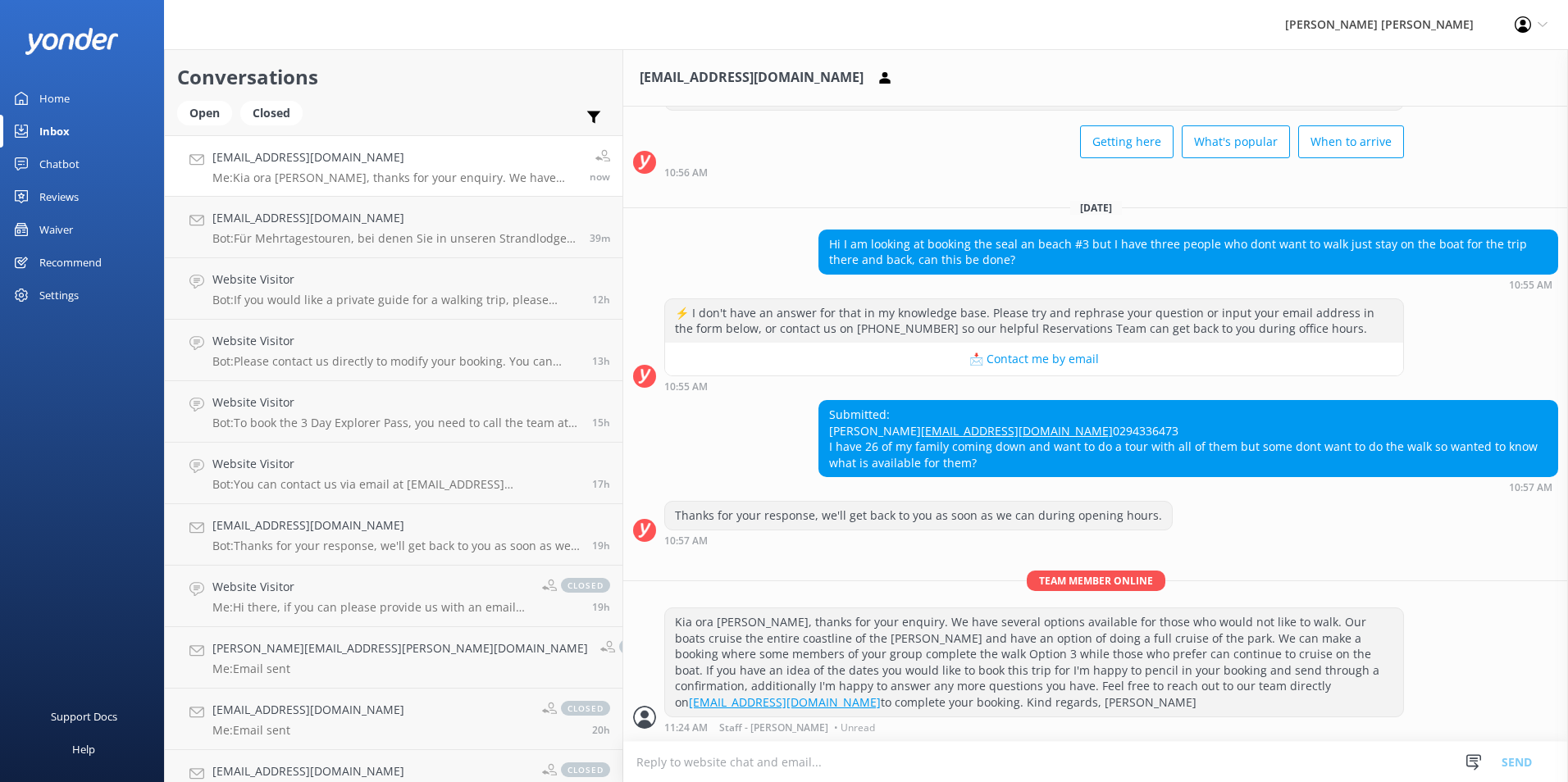
drag, startPoint x: 845, startPoint y: 715, endPoint x: 825, endPoint y: 680, distance: 40.3
click at [825, 680] on div "Kia ora Denise, thanks for your enquiry. We have several options available for …" at bounding box center [1034, 662] width 738 height 108
click at [834, 731] on span "• Unread" at bounding box center [854, 728] width 41 height 10
click at [1015, 655] on div "Kia ora Denise, thanks for your enquiry. We have several options available for …" at bounding box center [1034, 662] width 738 height 108
drag, startPoint x: 1016, startPoint y: 697, endPoint x: 945, endPoint y: 681, distance: 72.8
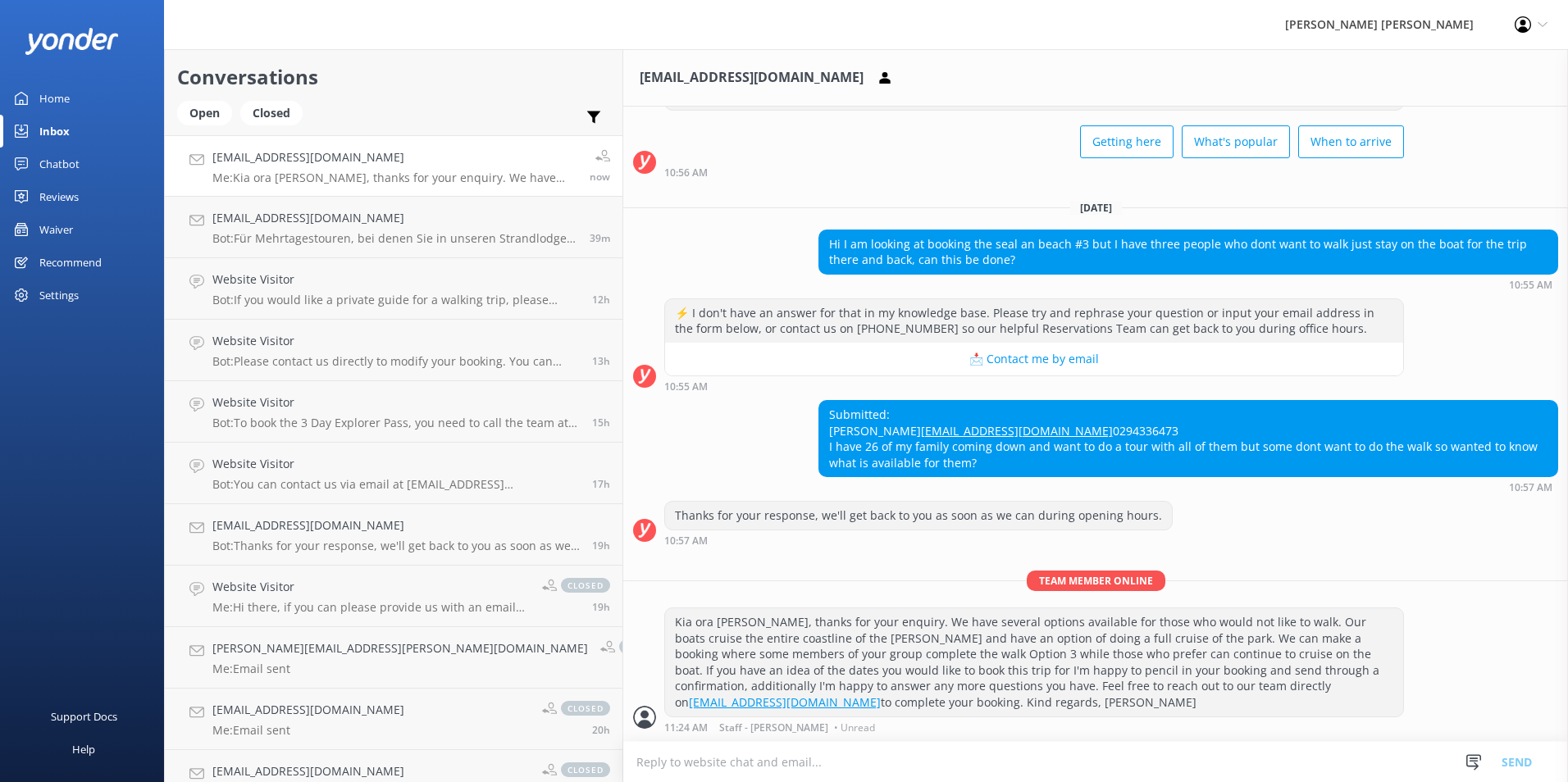
click at [945, 681] on div "Kia ora Denise, thanks for your enquiry. We have several options available for …" at bounding box center [1034, 662] width 738 height 108
click at [633, 721] on div at bounding box center [645, 717] width 23 height 23
click at [879, 688] on div "Kia ora Denise, thanks for your enquiry. We have several options available for …" at bounding box center [1034, 662] width 738 height 108
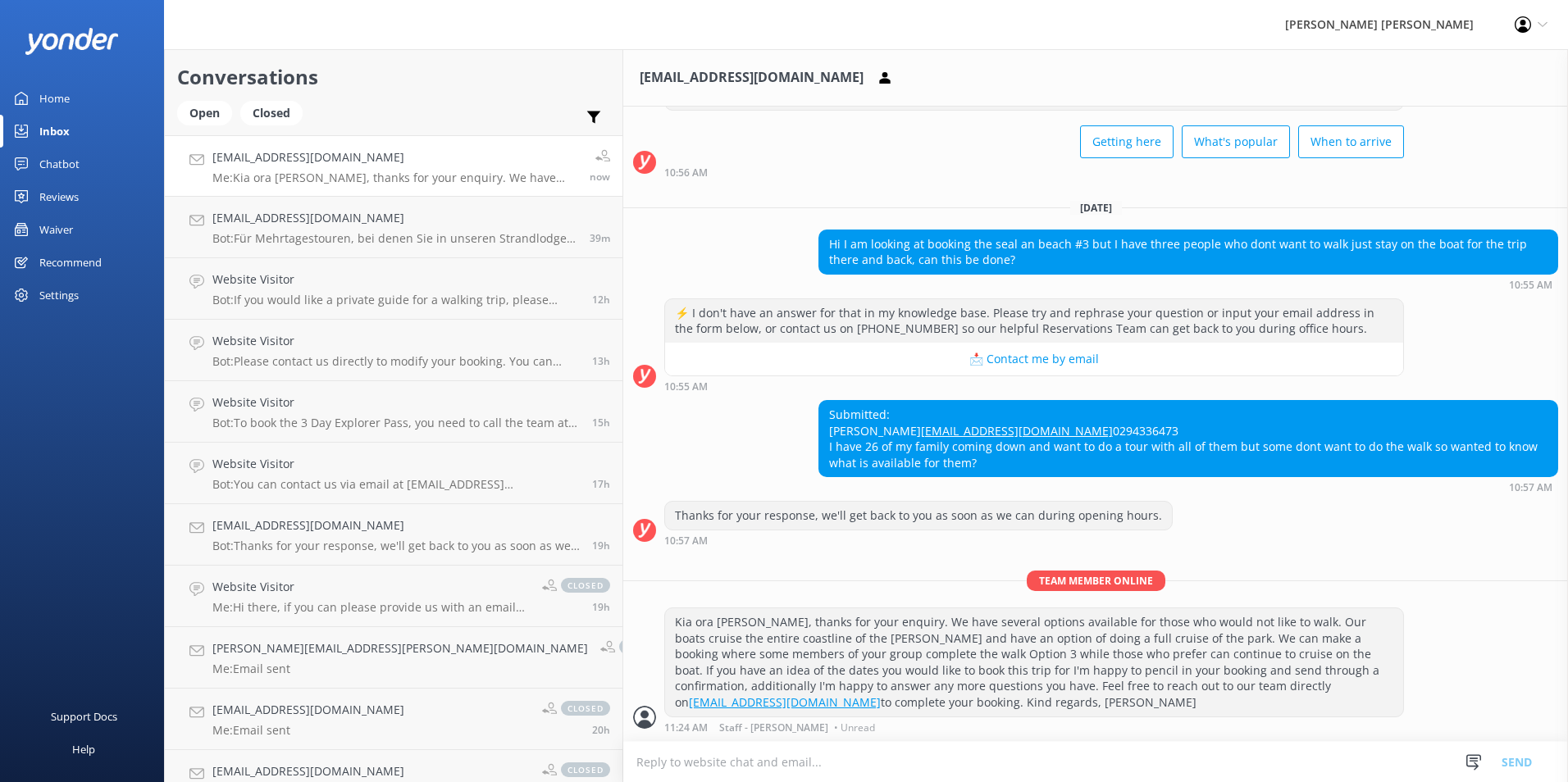
click at [1085, 679] on div "Kia ora Denise, thanks for your enquiry. We have several options available for …" at bounding box center [1034, 662] width 738 height 108
drag, startPoint x: 1177, startPoint y: 669, endPoint x: 1126, endPoint y: 669, distance: 51.0
click at [1126, 669] on div "Kia ora Denise, thanks for your enquiry. We have several options available for …" at bounding box center [1034, 662] width 738 height 108
click at [1539, 29] on icon at bounding box center [1542, 25] width 10 height 10
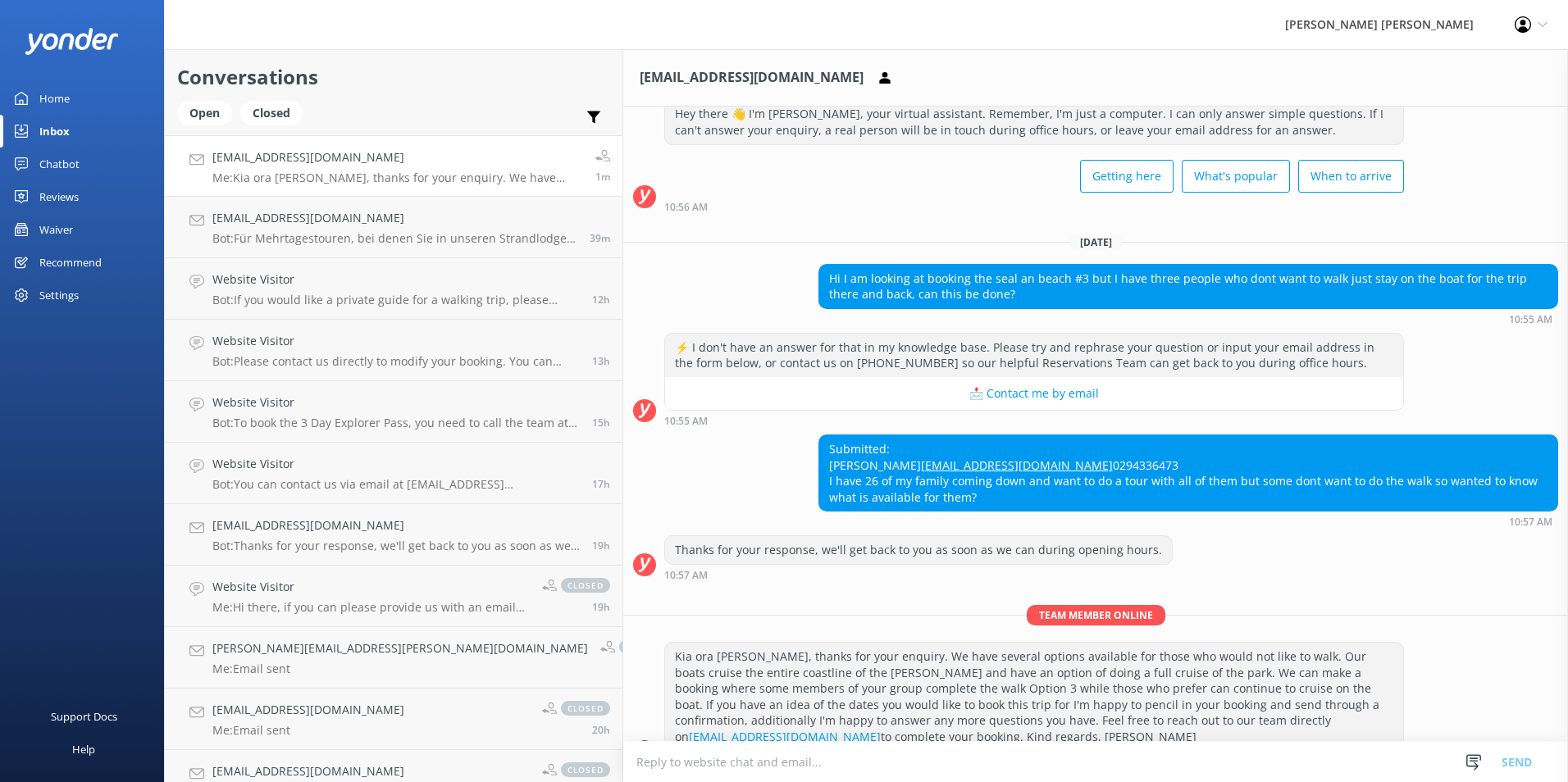
scroll to position [0, 0]
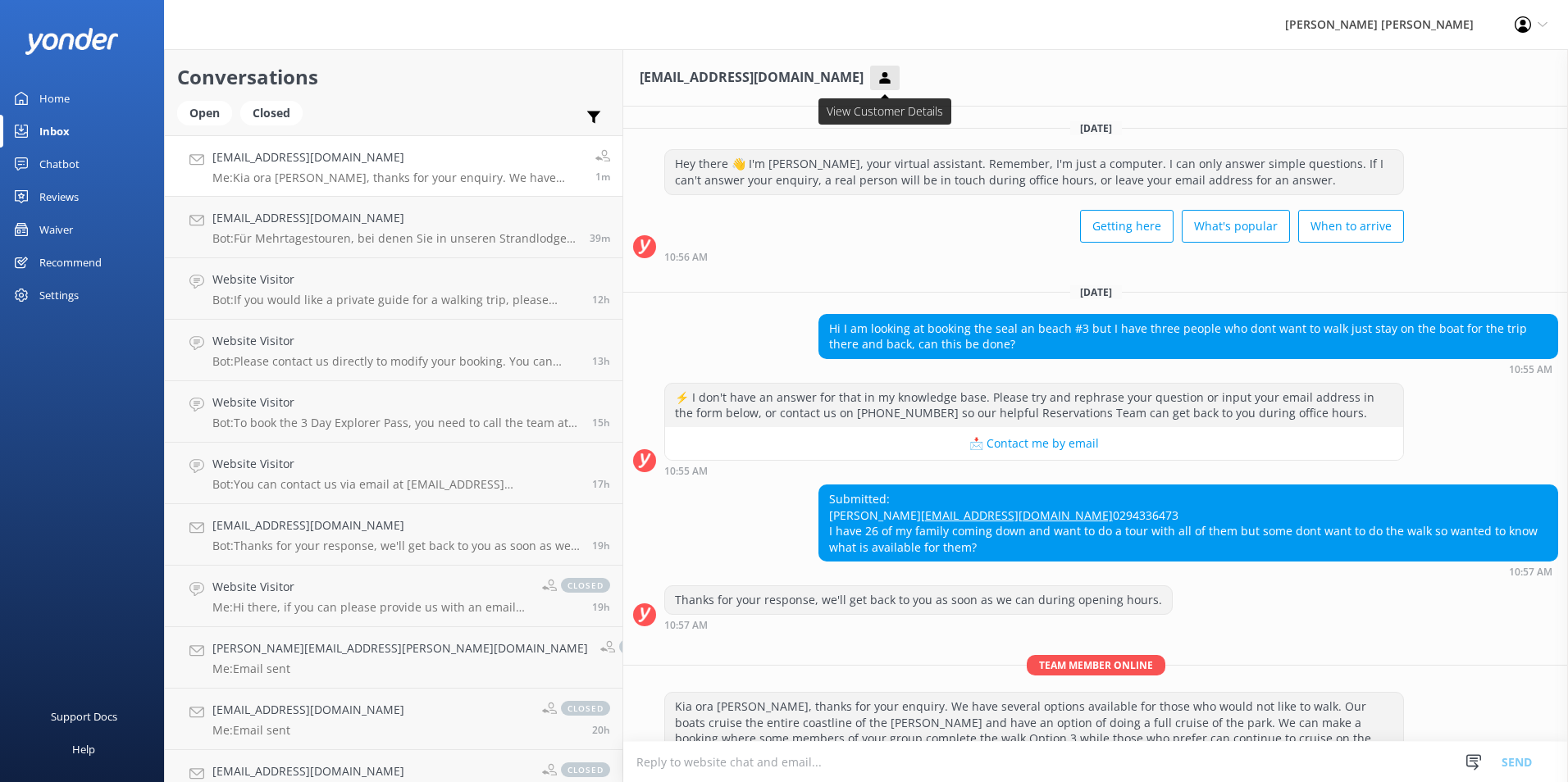
click at [877, 76] on icon at bounding box center [884, 77] width 16 height 16
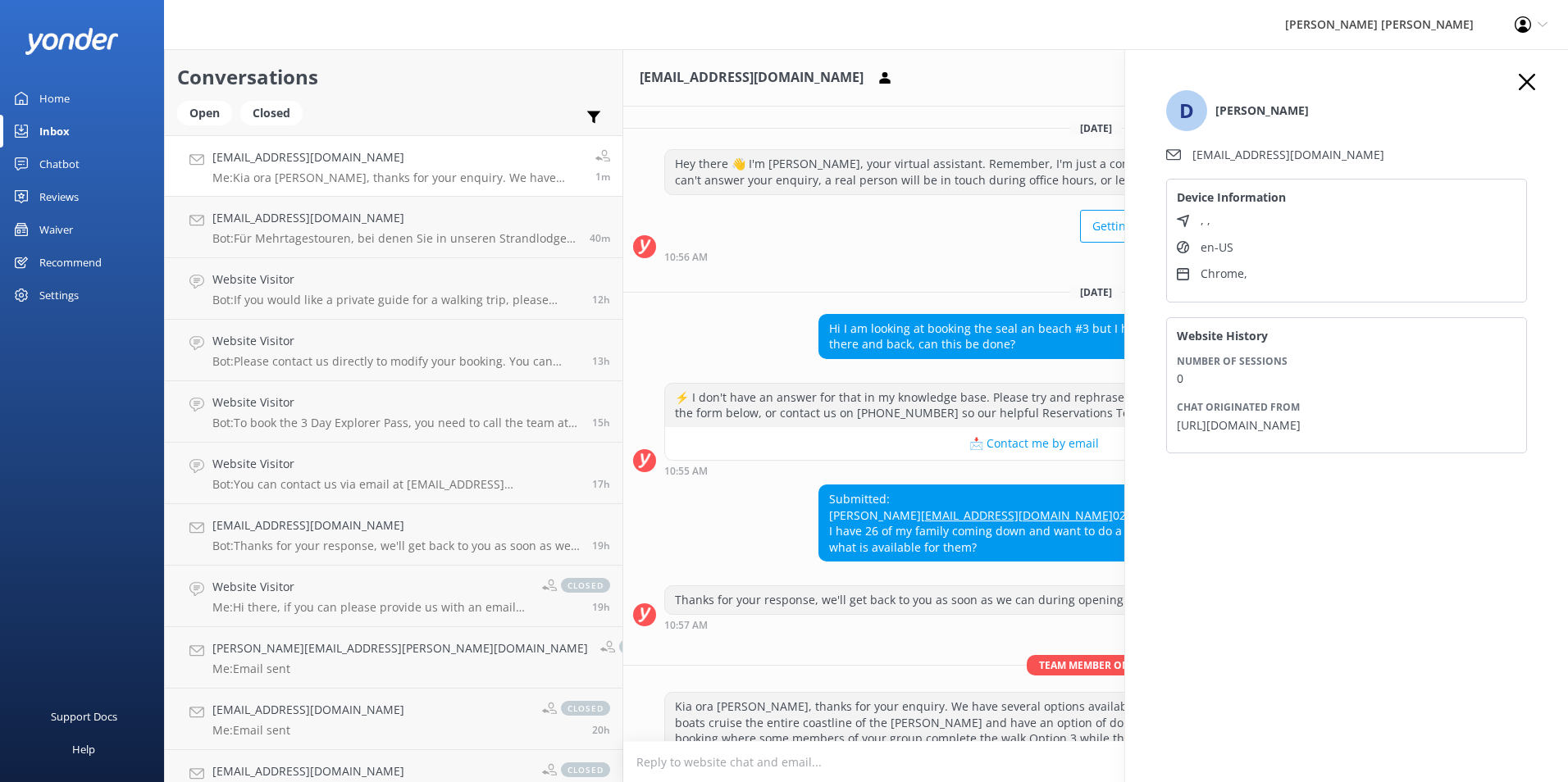
click at [623, 545] on div "Submitted: Denise Bell admin@elysco.com 0294336473 I have 26 of my family comin…" at bounding box center [1095, 530] width 944 height 93
click at [633, 627] on div at bounding box center [645, 615] width 23 height 23
click at [799, 675] on p "Team member online" at bounding box center [1095, 665] width 944 height 20
click at [1522, 81] on icon "button" at bounding box center [1526, 81] width 16 height 16
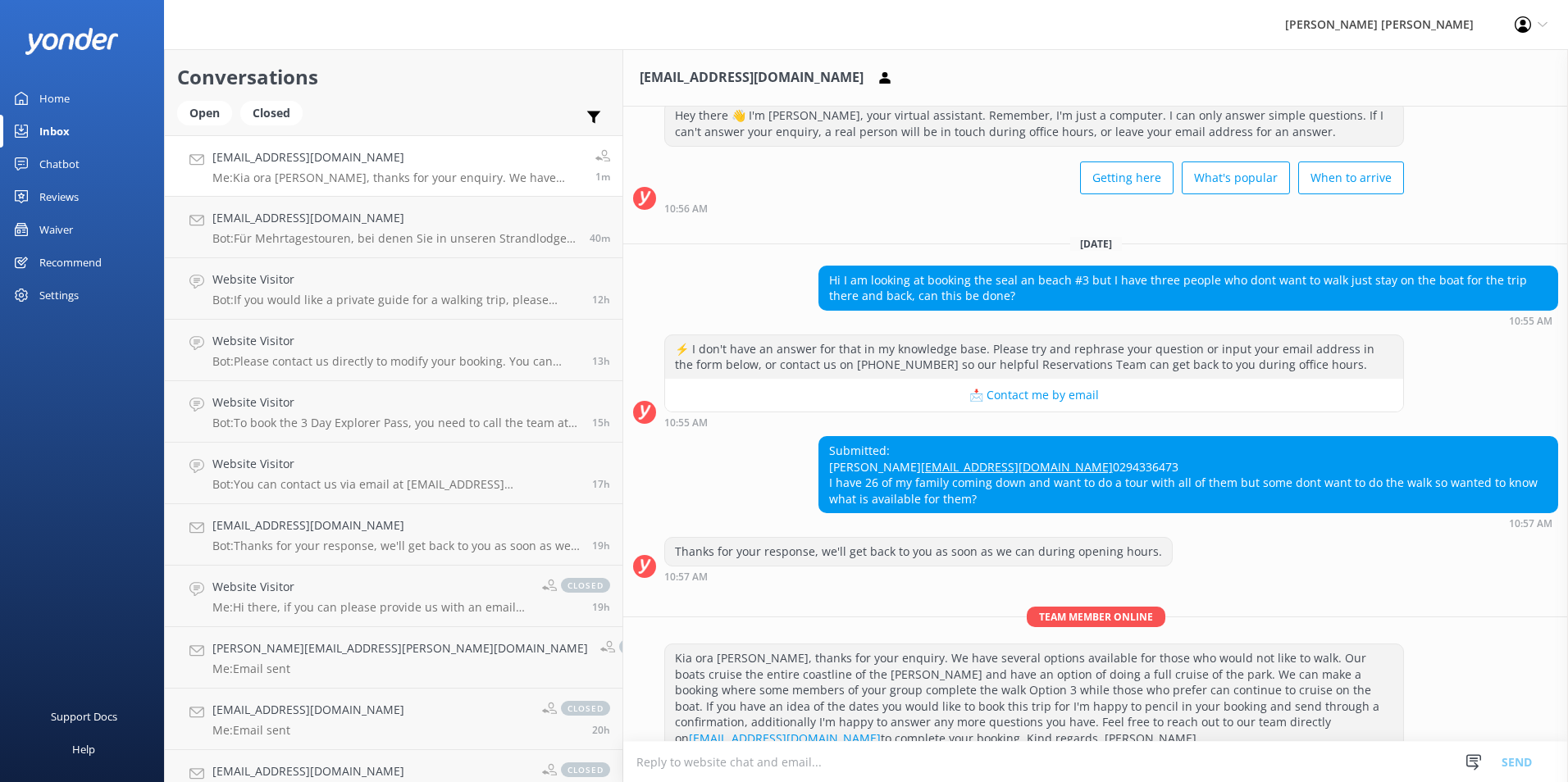
scroll to position [100, 0]
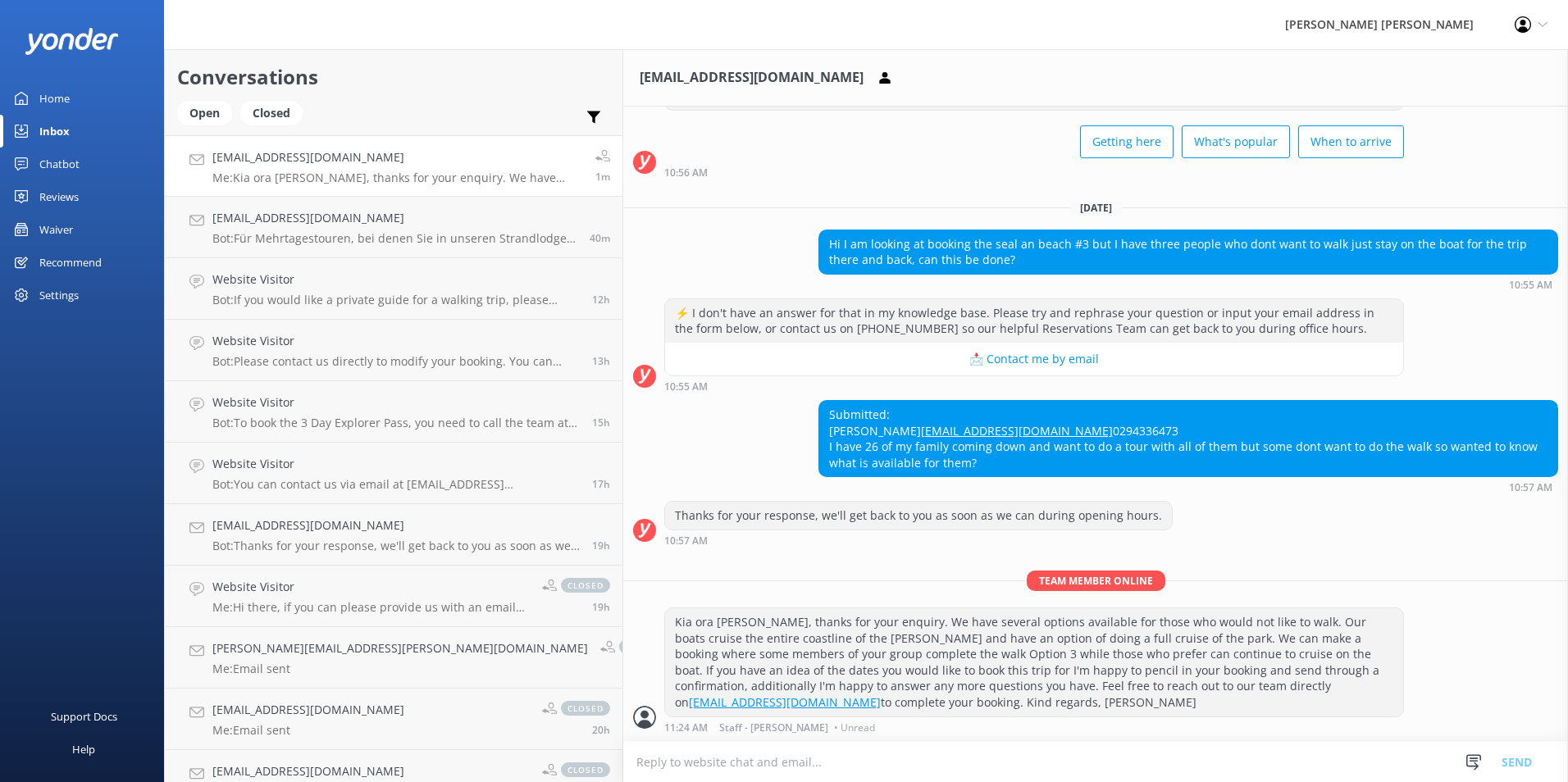
click at [633, 718] on div at bounding box center [645, 717] width 23 height 23
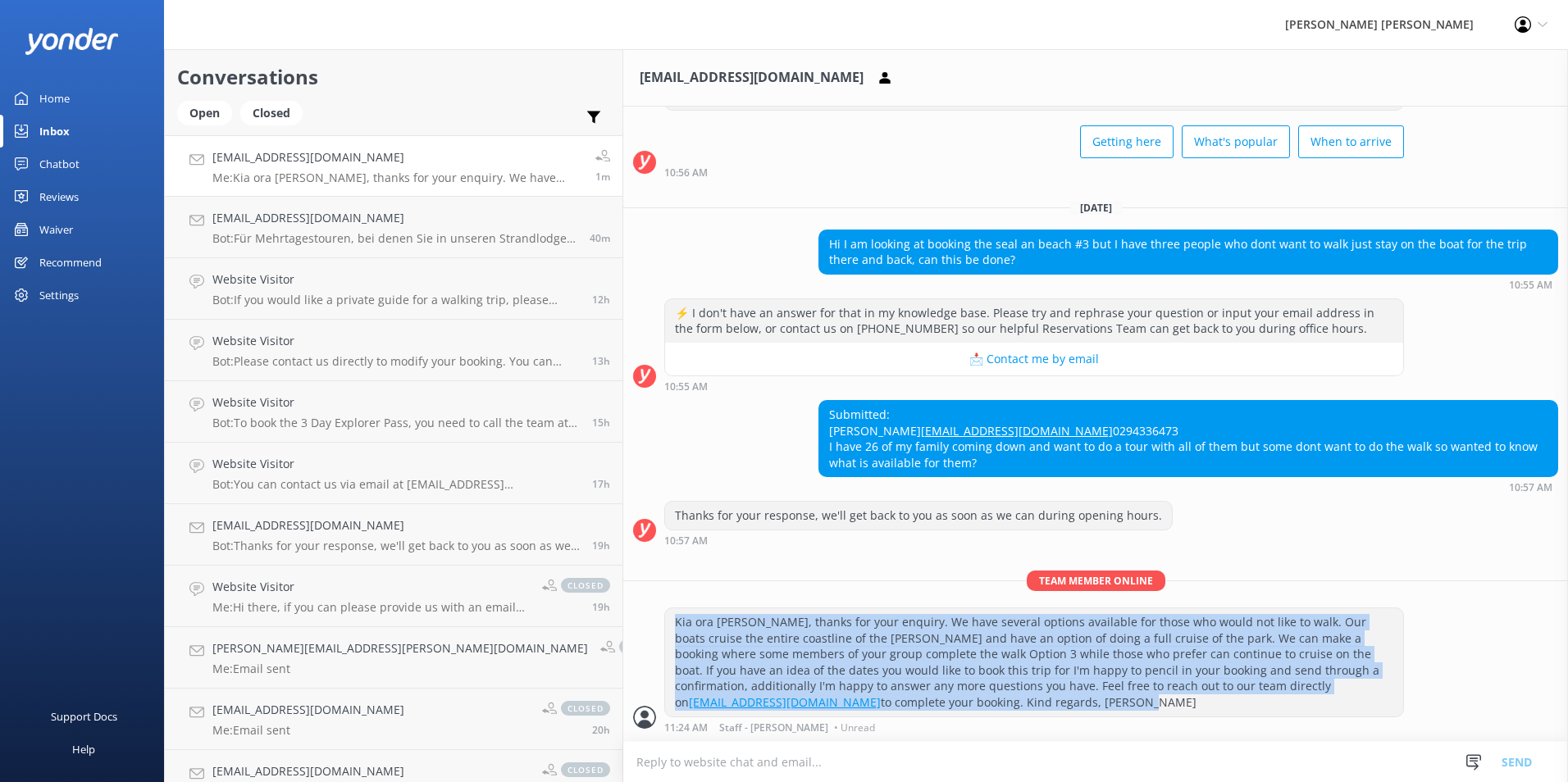
drag, startPoint x: 1077, startPoint y: 704, endPoint x: 512, endPoint y: 628, distance: 570.1
click at [623, 628] on div "Kia ora Denise, thanks for your enquiry. We have several options available for …" at bounding box center [1095, 670] width 944 height 126
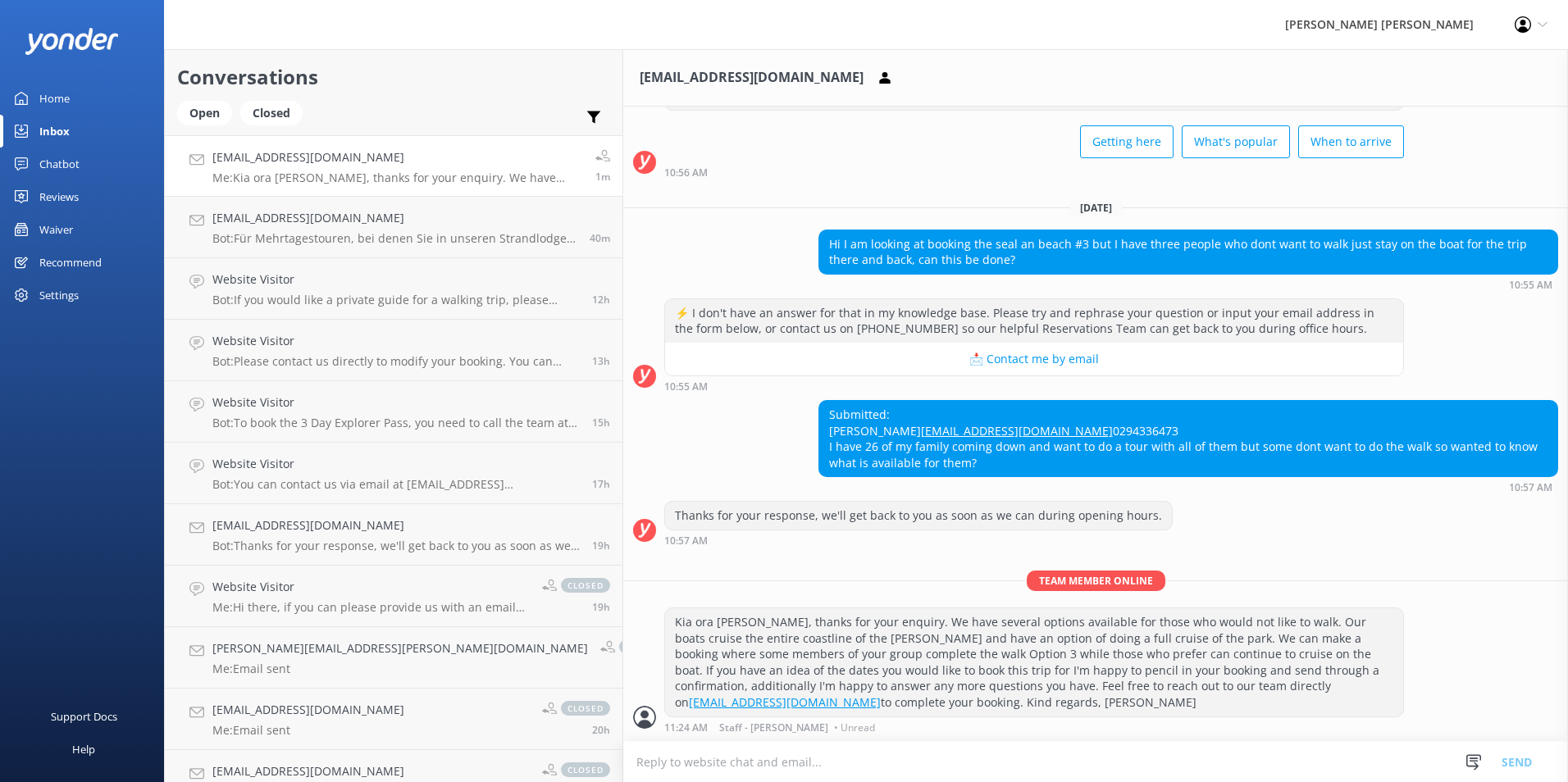
drag, startPoint x: 512, startPoint y: 628, endPoint x: 1189, endPoint y: 602, distance: 677.5
click at [1189, 591] on p "Team member online" at bounding box center [1095, 580] width 944 height 20
click at [1030, 591] on span "Team member online" at bounding box center [1095, 580] width 138 height 20
click at [1475, 764] on icon at bounding box center [1473, 762] width 16 height 16
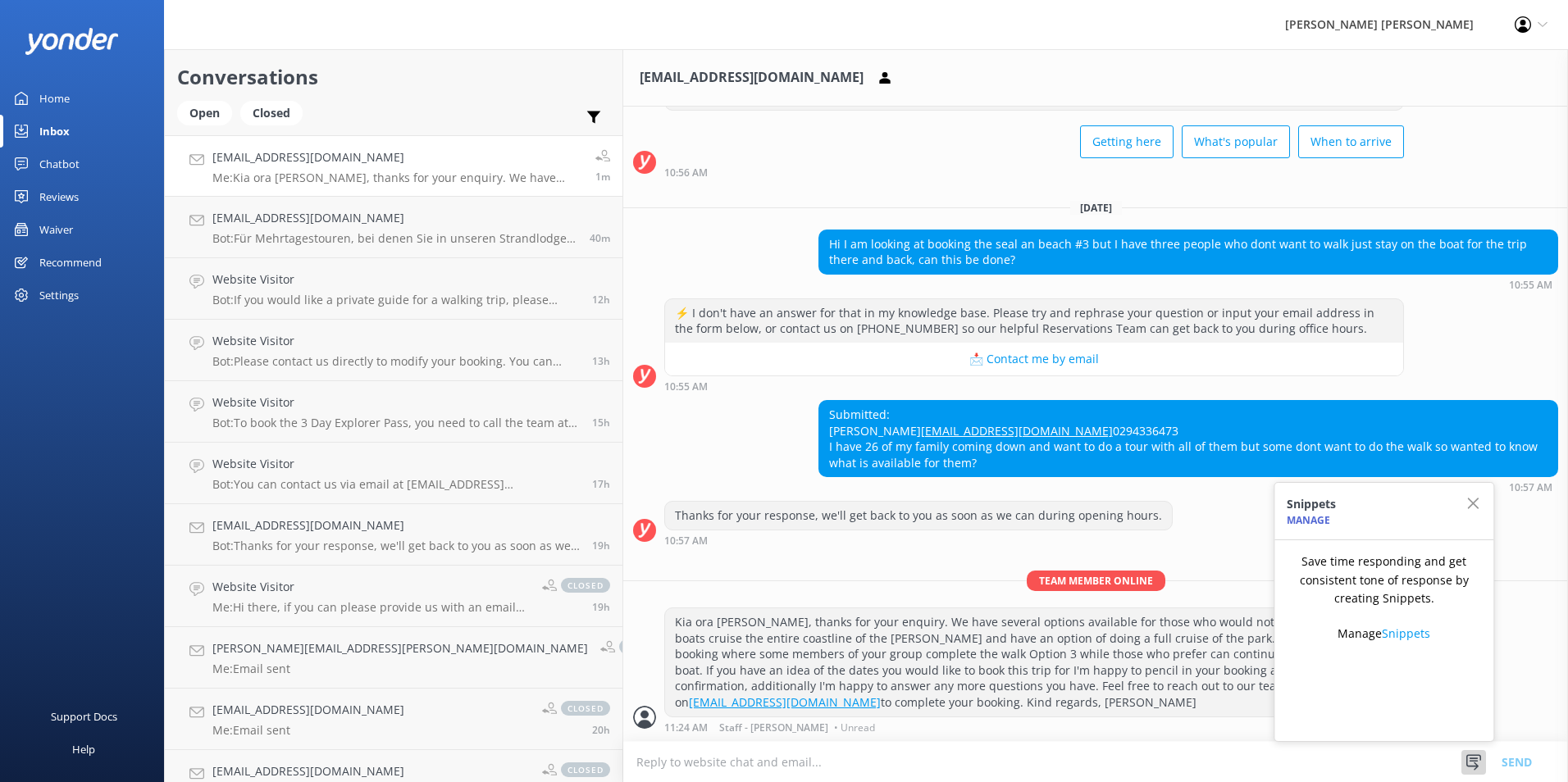
click at [1478, 493] on button "button" at bounding box center [1478, 504] width 29 height 43
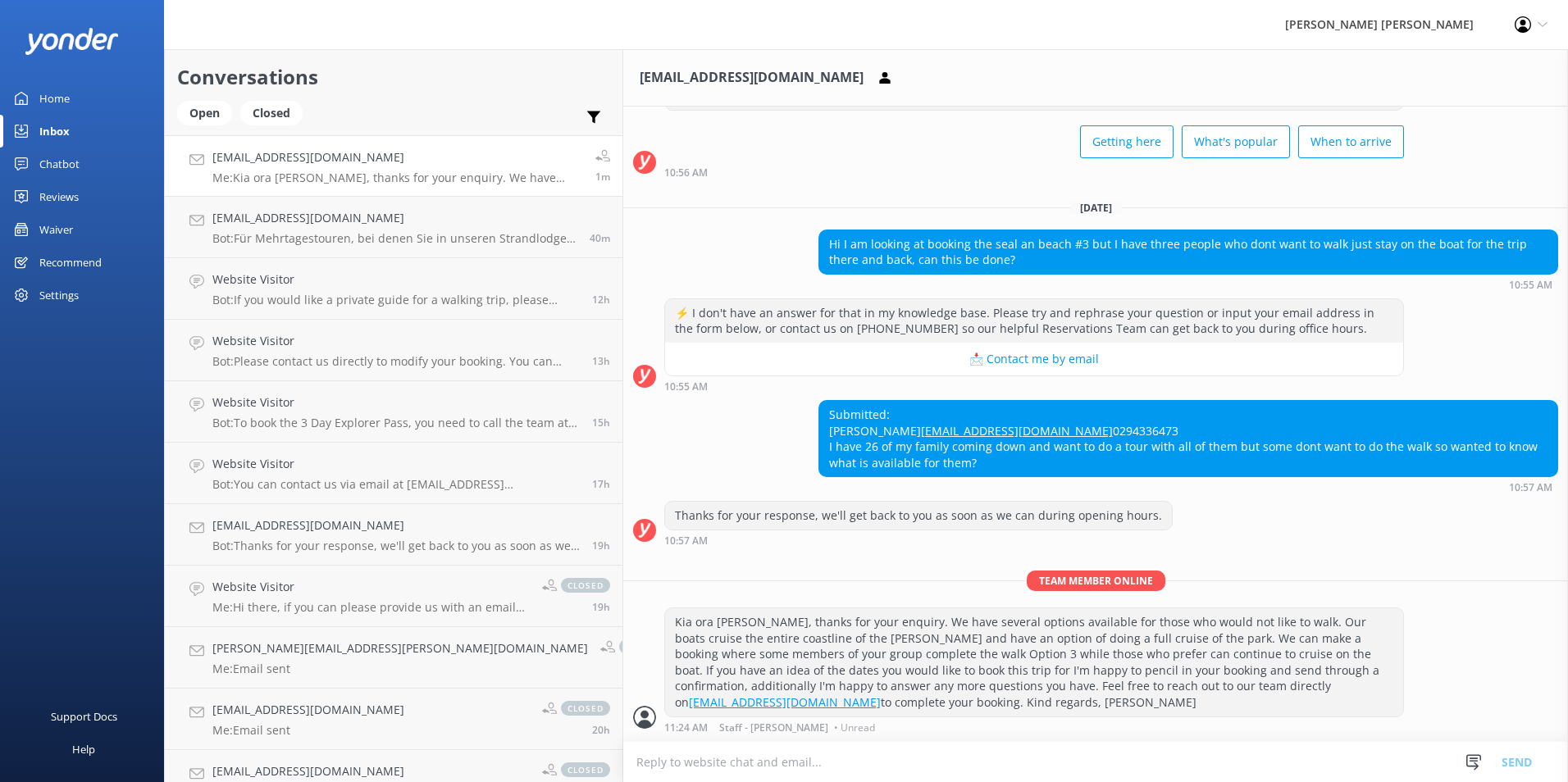
click at [623, 760] on textarea at bounding box center [1095, 762] width 944 height 40
click at [665, 657] on div "Kia ora Denise, thanks for your enquiry. We have several options available for …" at bounding box center [1034, 662] width 738 height 108
click at [633, 717] on div at bounding box center [645, 717] width 23 height 23
click at [719, 727] on span "Staff - [PERSON_NAME]" at bounding box center [774, 728] width 109 height 10
click at [664, 727] on div "11:24 AM Staff - Wilsons • Unread" at bounding box center [1033, 727] width 739 height 11
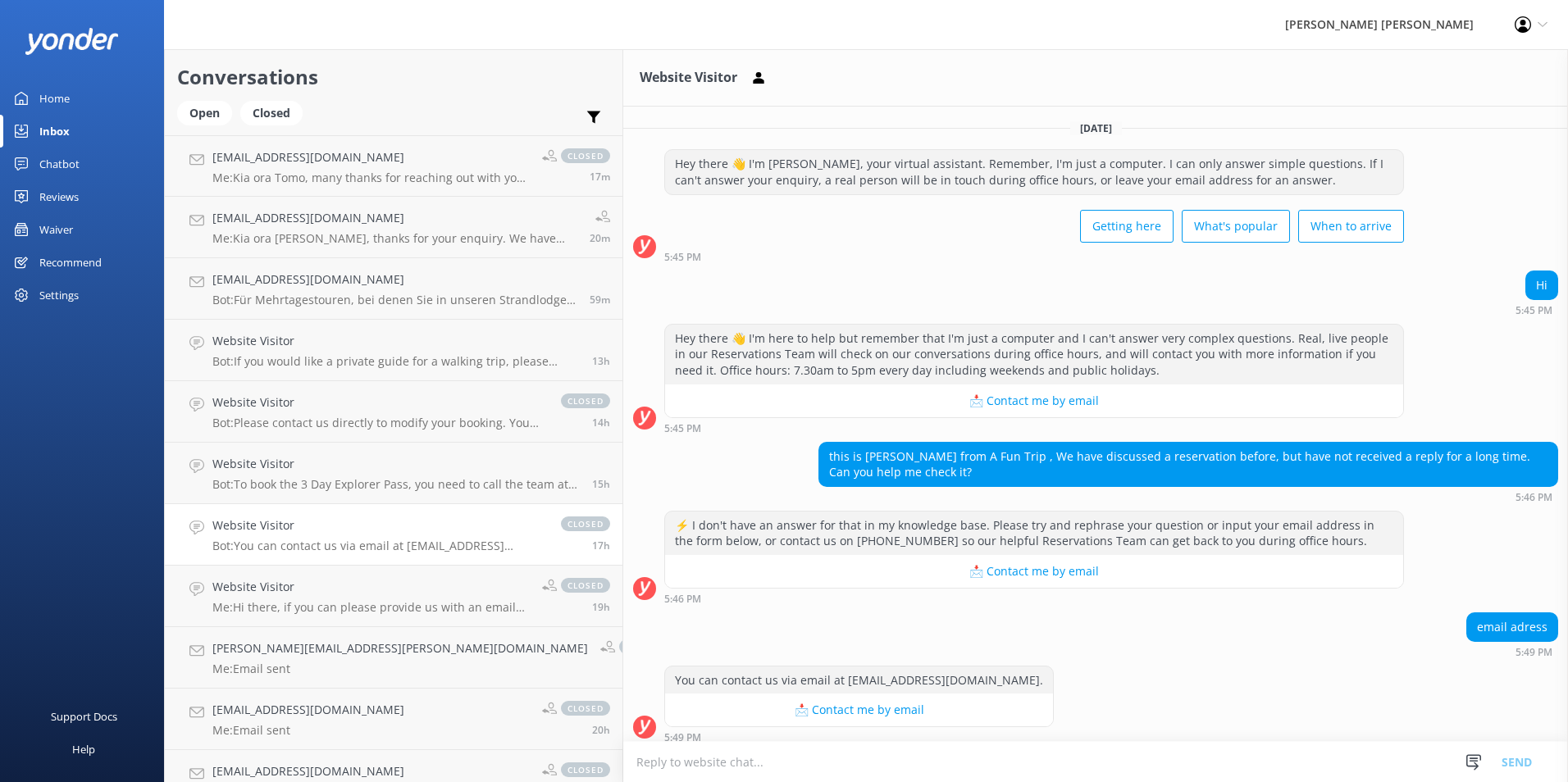
scroll to position [73, 0]
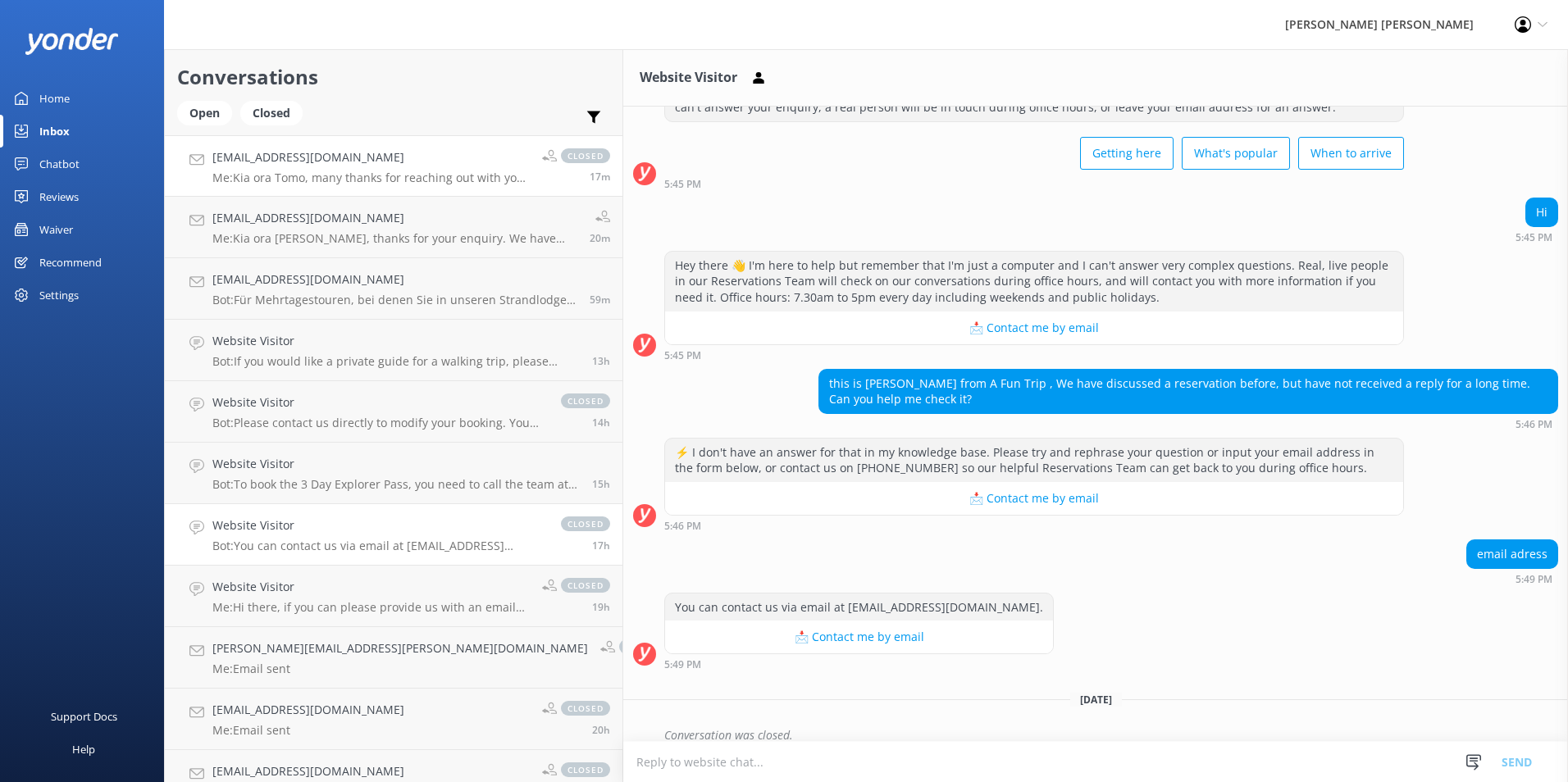
click at [337, 175] on p "Me: [PERSON_NAME], many thanks for reaching out with your request. Our sales & …" at bounding box center [371, 177] width 318 height 14
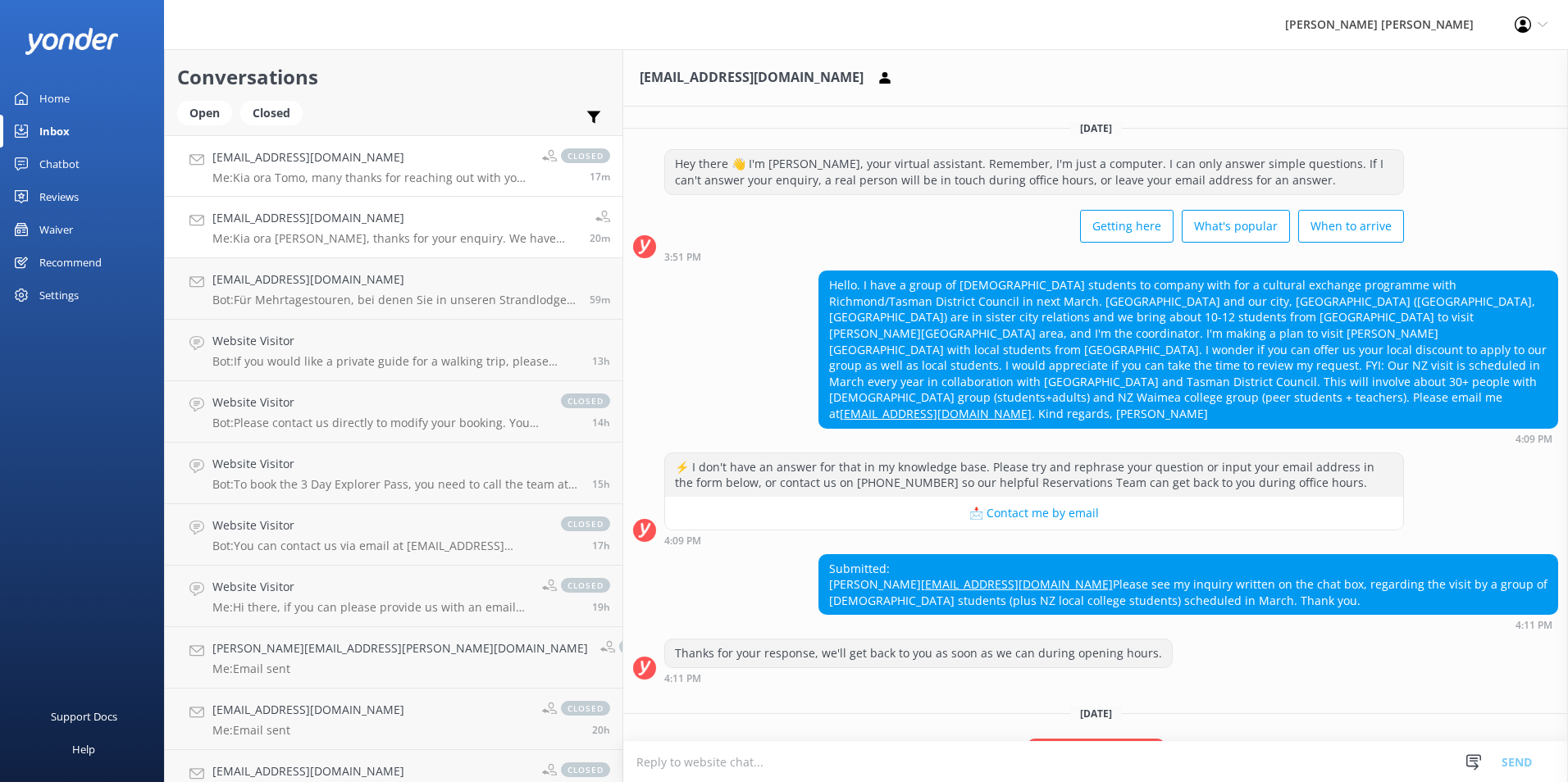
scroll to position [124, 0]
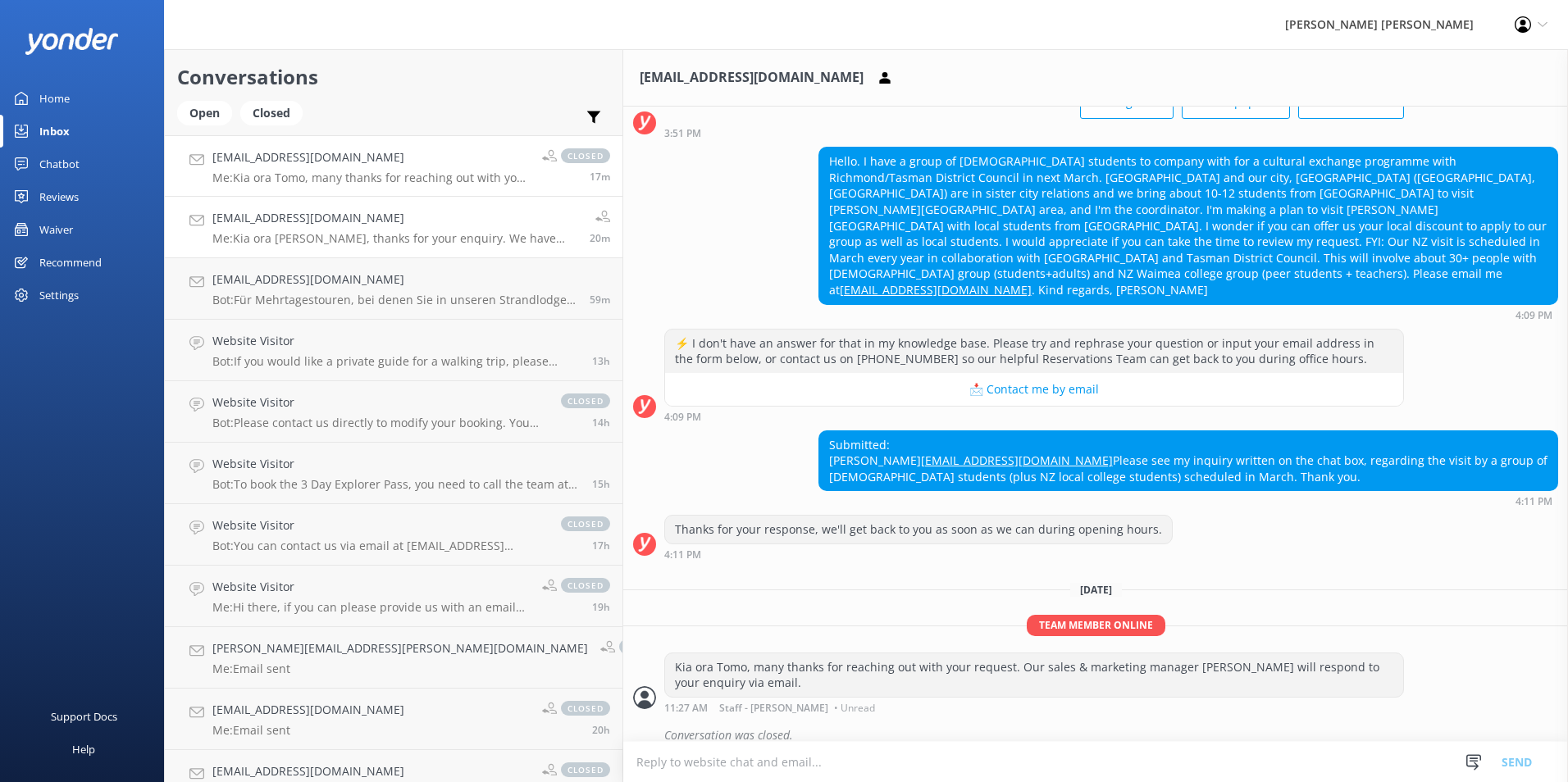
click at [355, 230] on div "[EMAIL_ADDRESS][DOMAIN_NAME] Me: [PERSON_NAME] ora [PERSON_NAME], thanks for yo…" at bounding box center [395, 227] width 365 height 36
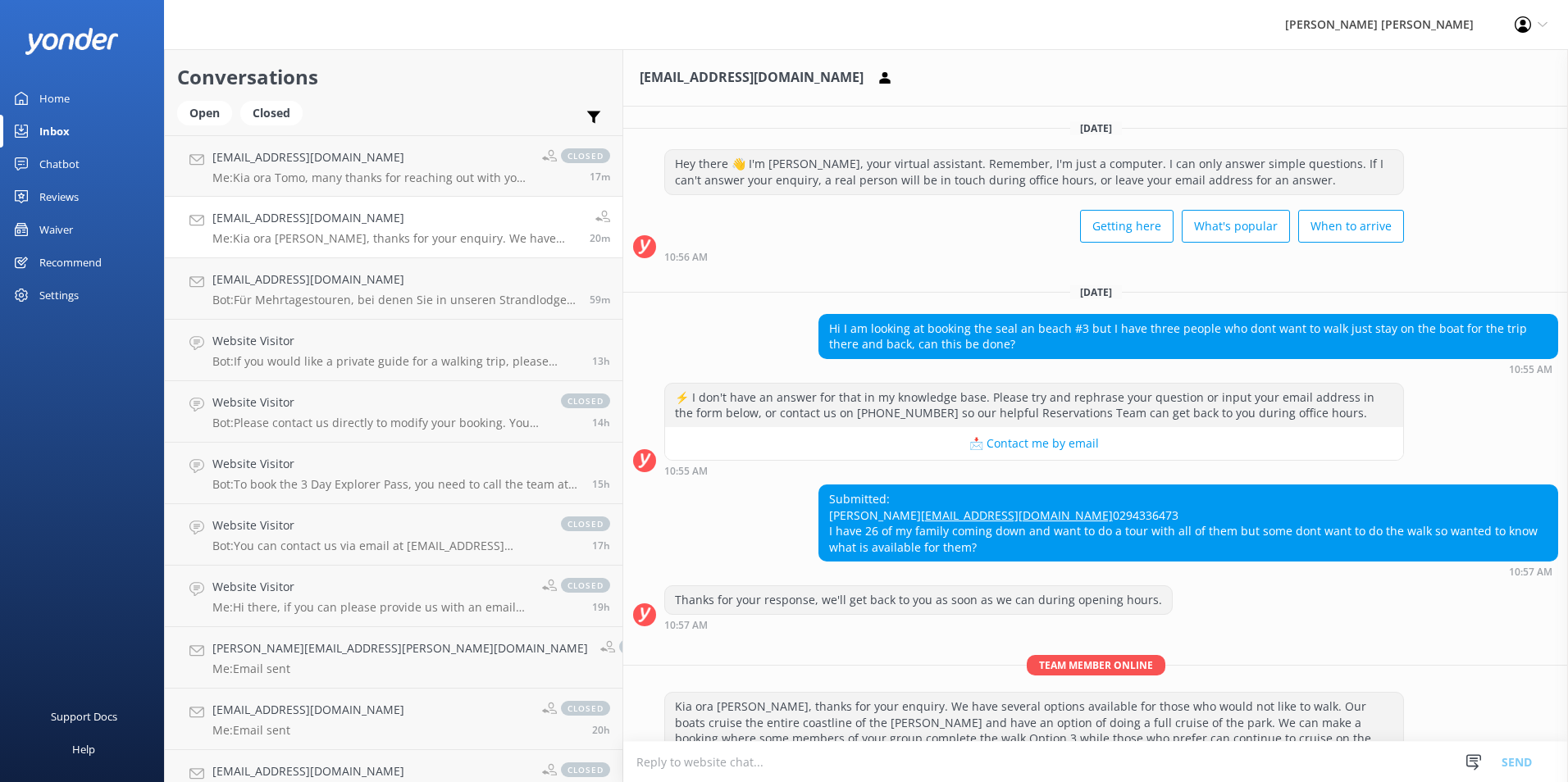
scroll to position [136, 0]
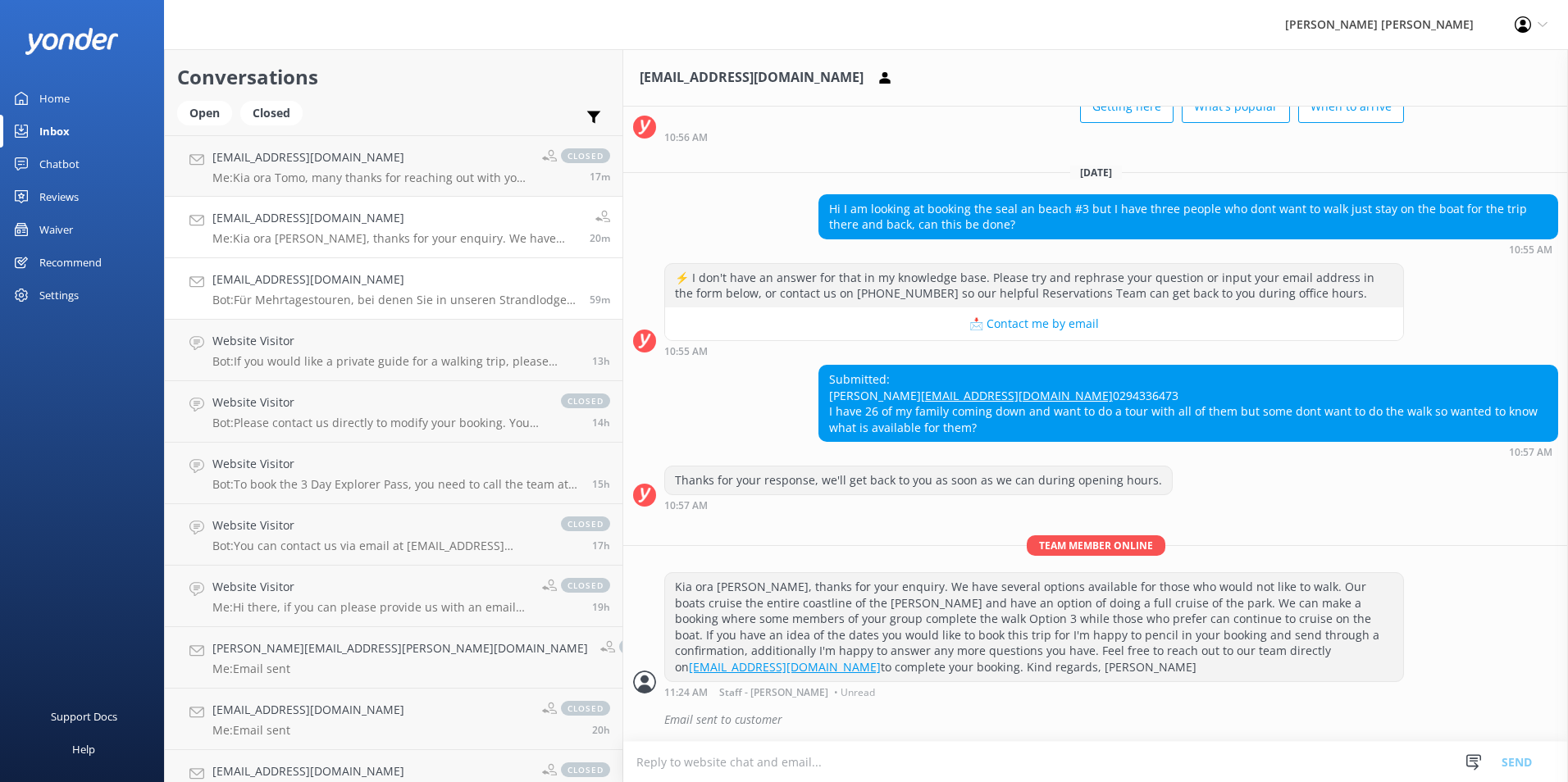
click at [359, 293] on p "Bot: Für Mehrtagestouren, bei denen Sie in unseren Strandlodges übernachten, si…" at bounding box center [395, 299] width 365 height 14
